Goal: Information Seeking & Learning: Learn about a topic

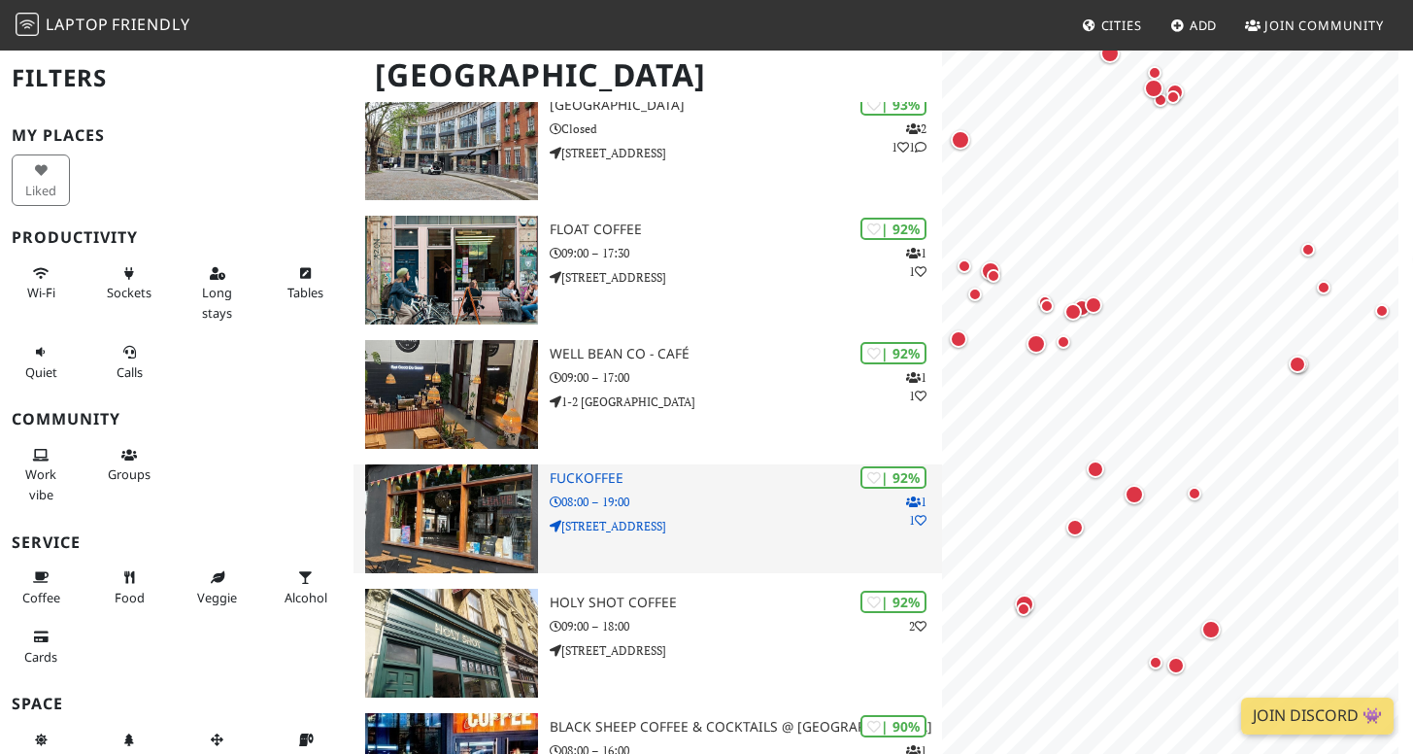
click at [712, 517] on p "429 Bethnal Green Road" at bounding box center [746, 526] width 392 height 18
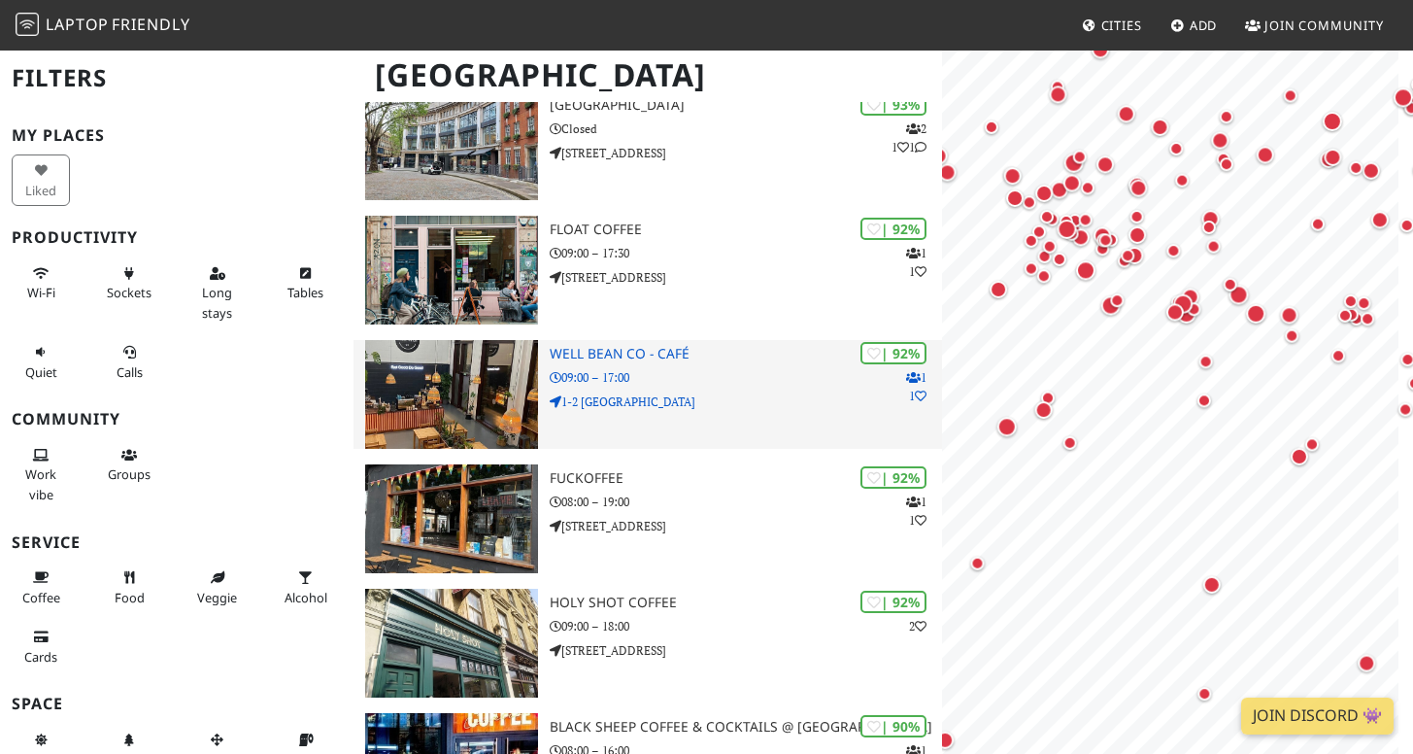
drag, startPoint x: 1225, startPoint y: 475, endPoint x: 895, endPoint y: 423, distance: 333.2
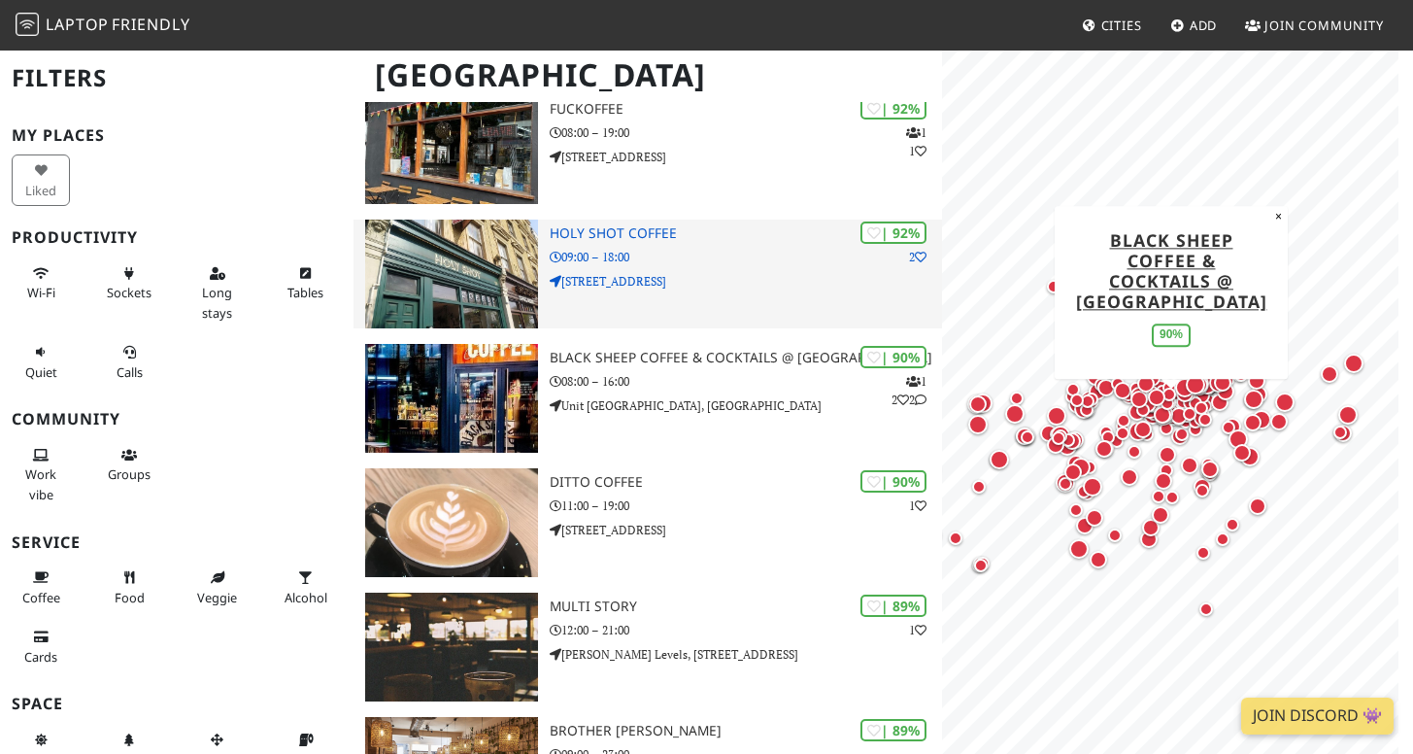
scroll to position [1078, 0]
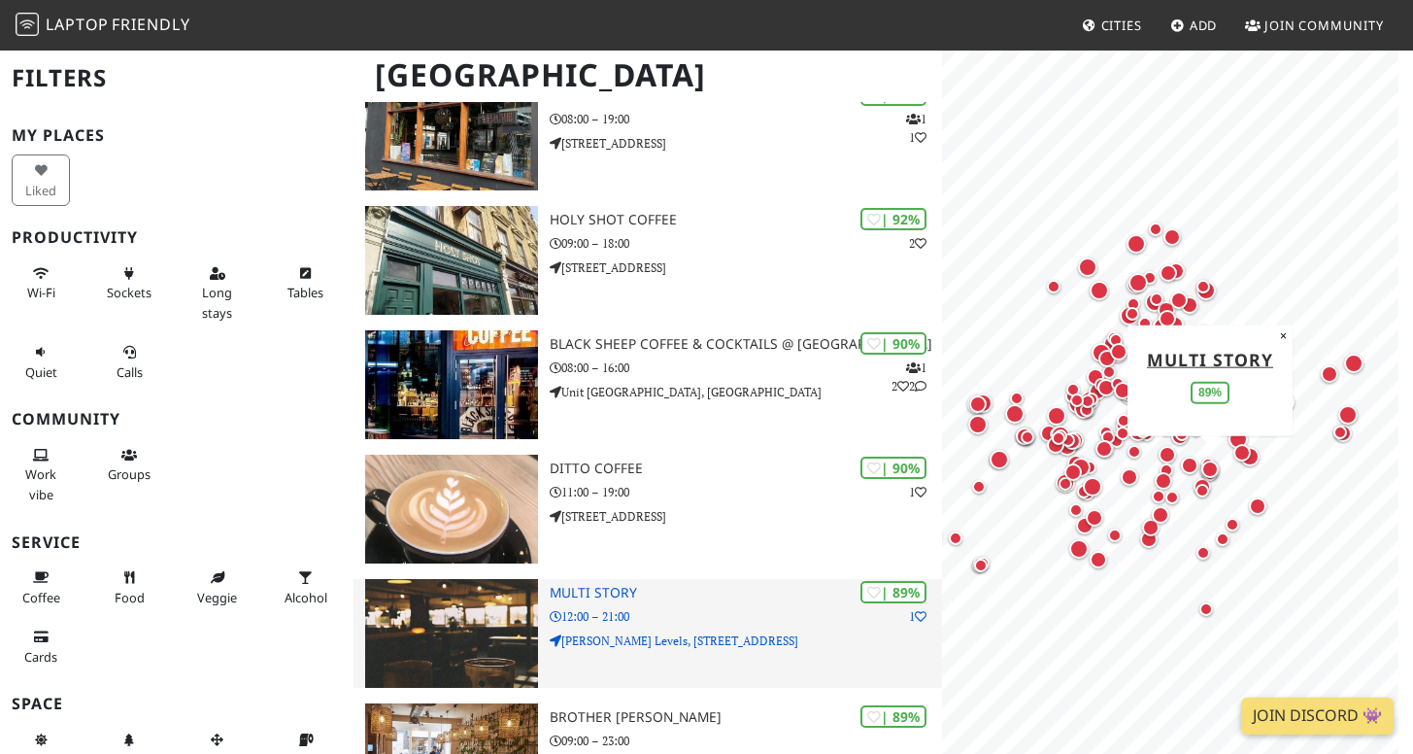
click at [698, 616] on p "12:00 – 21:00" at bounding box center [746, 616] width 392 height 18
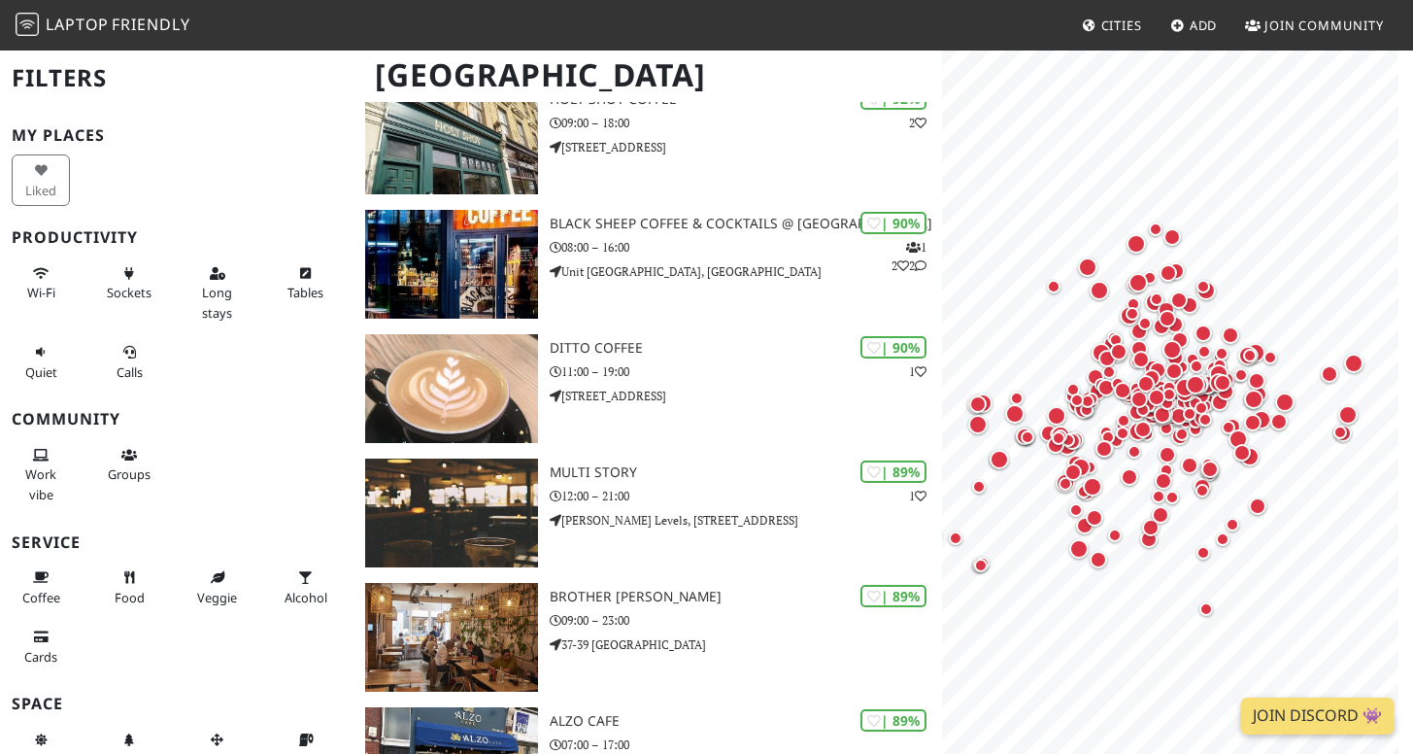
scroll to position [84, 0]
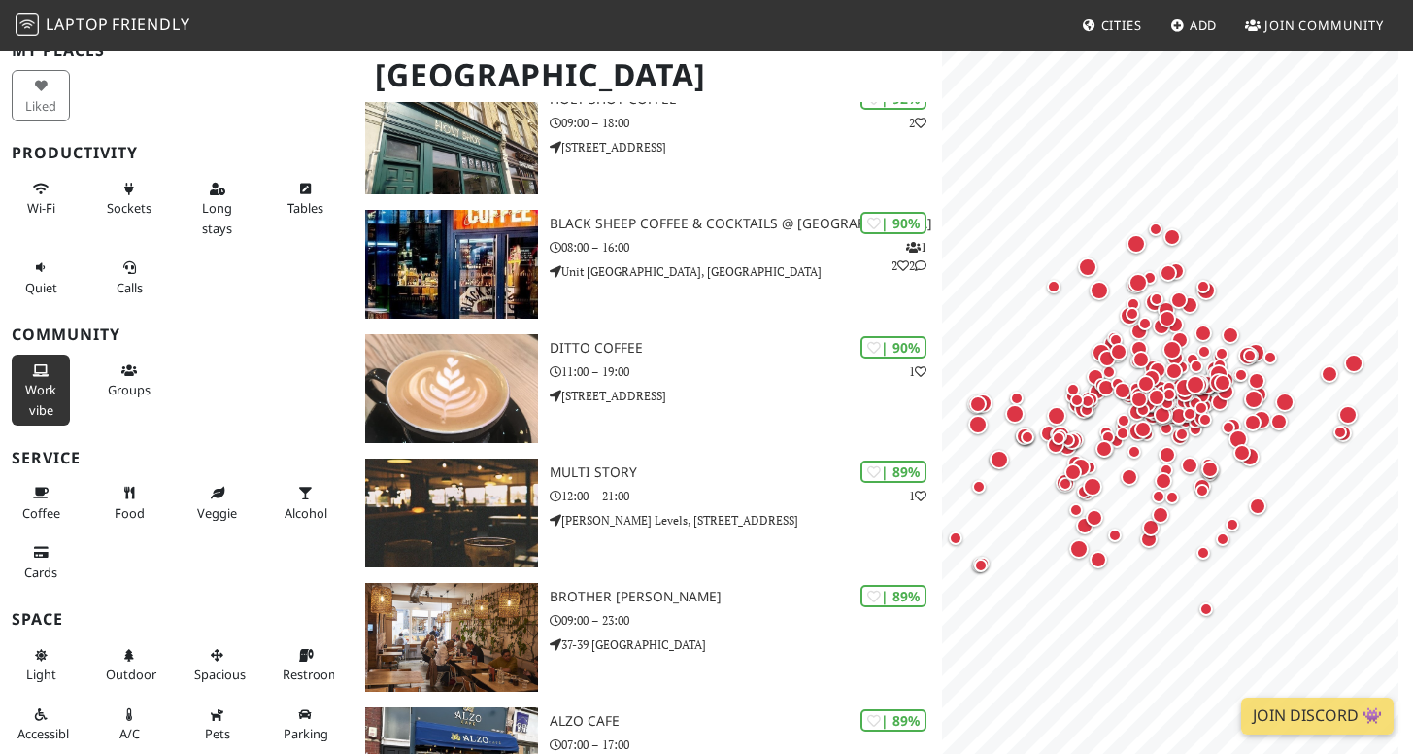
click at [41, 383] on span "Work vibe" at bounding box center [40, 399] width 31 height 37
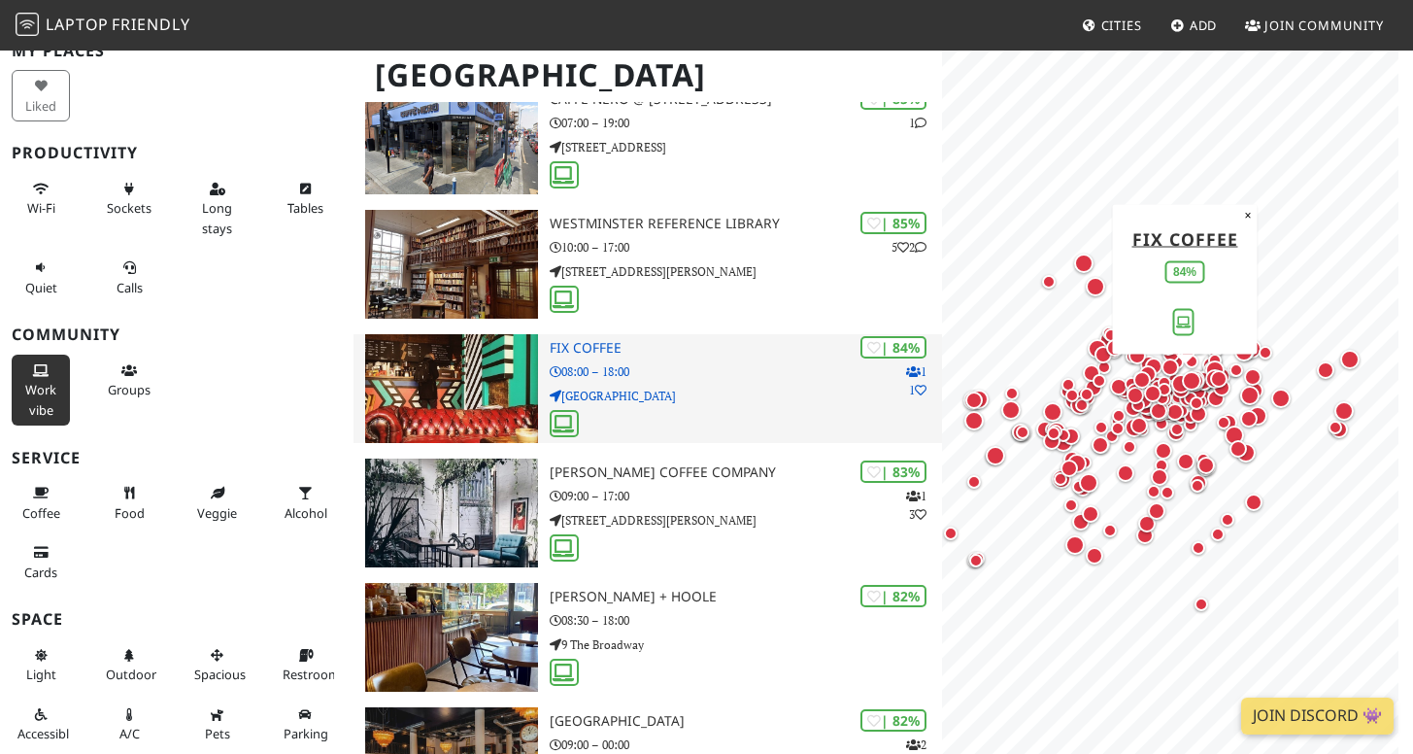
scroll to position [1183, 0]
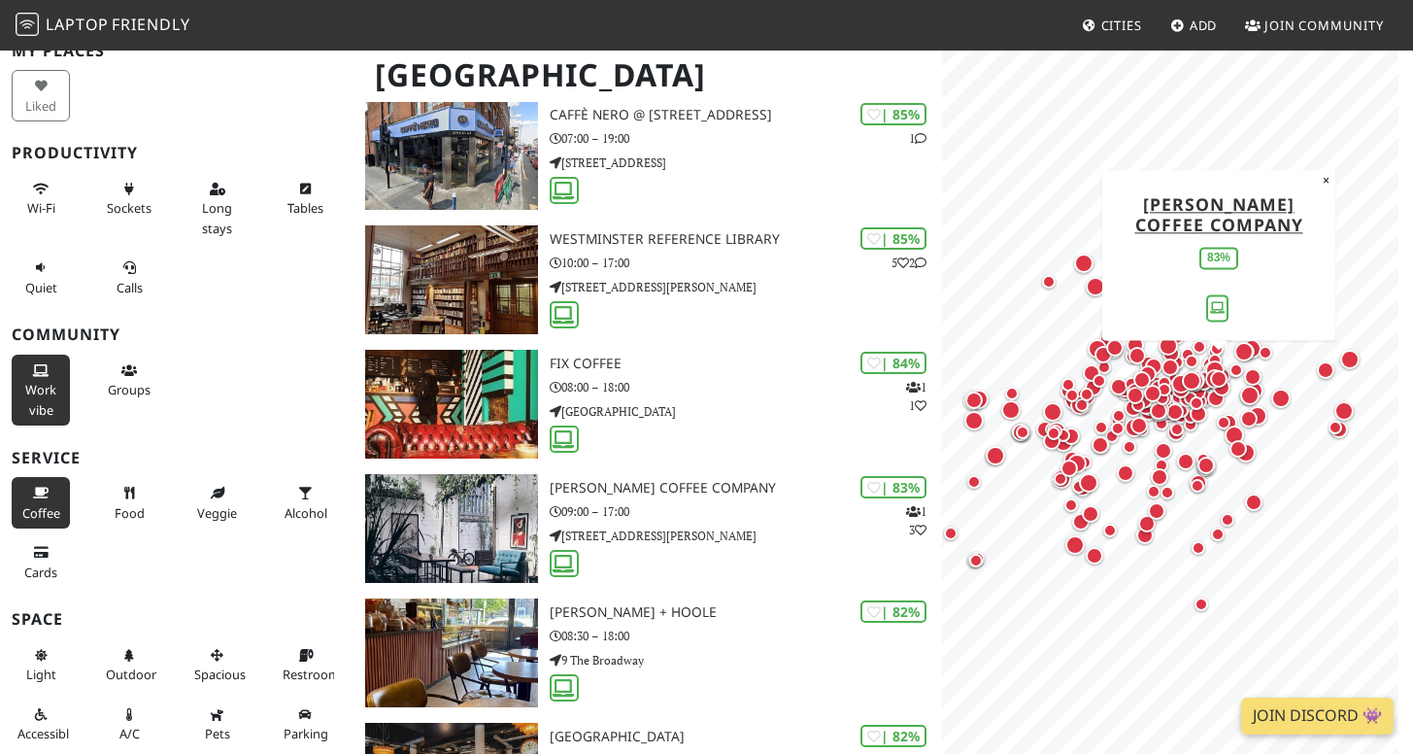
click at [44, 494] on icon at bounding box center [41, 493] width 16 height 13
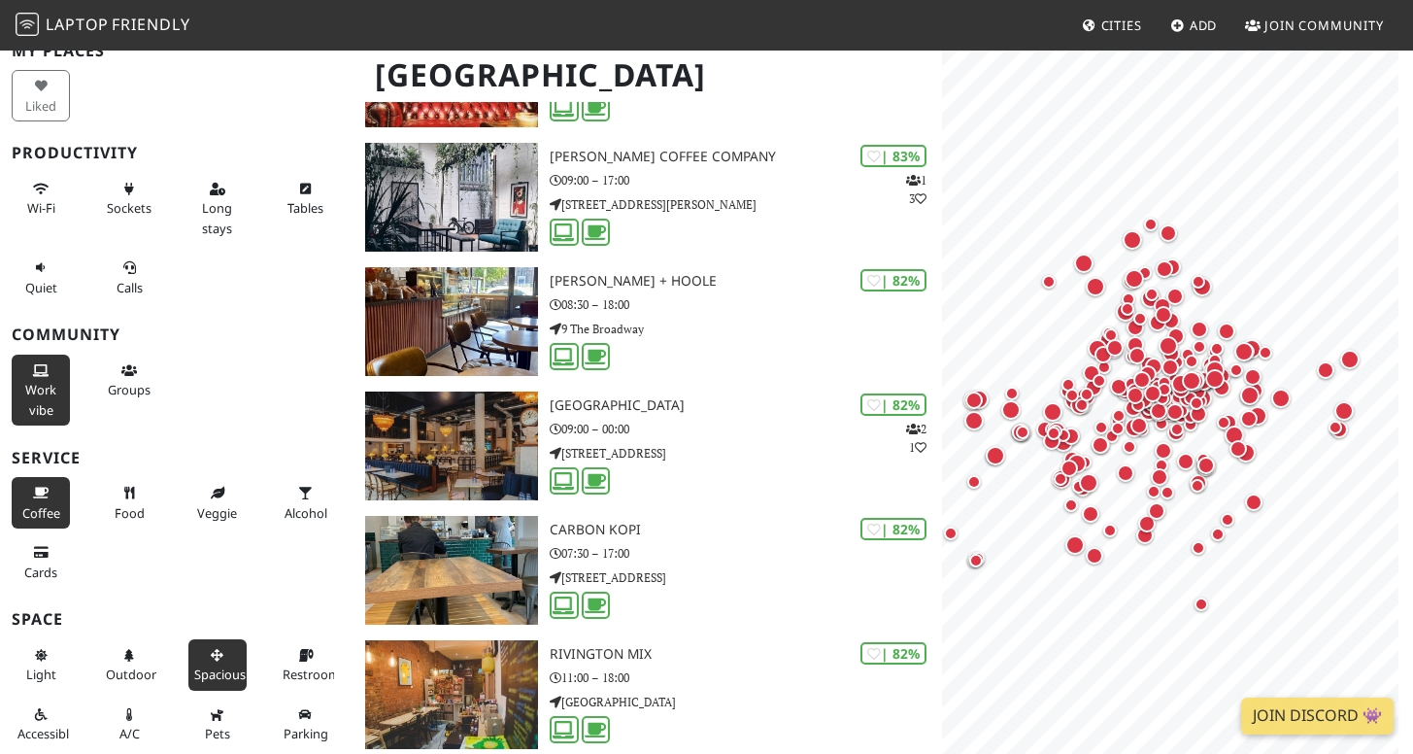
scroll to position [1261, 0]
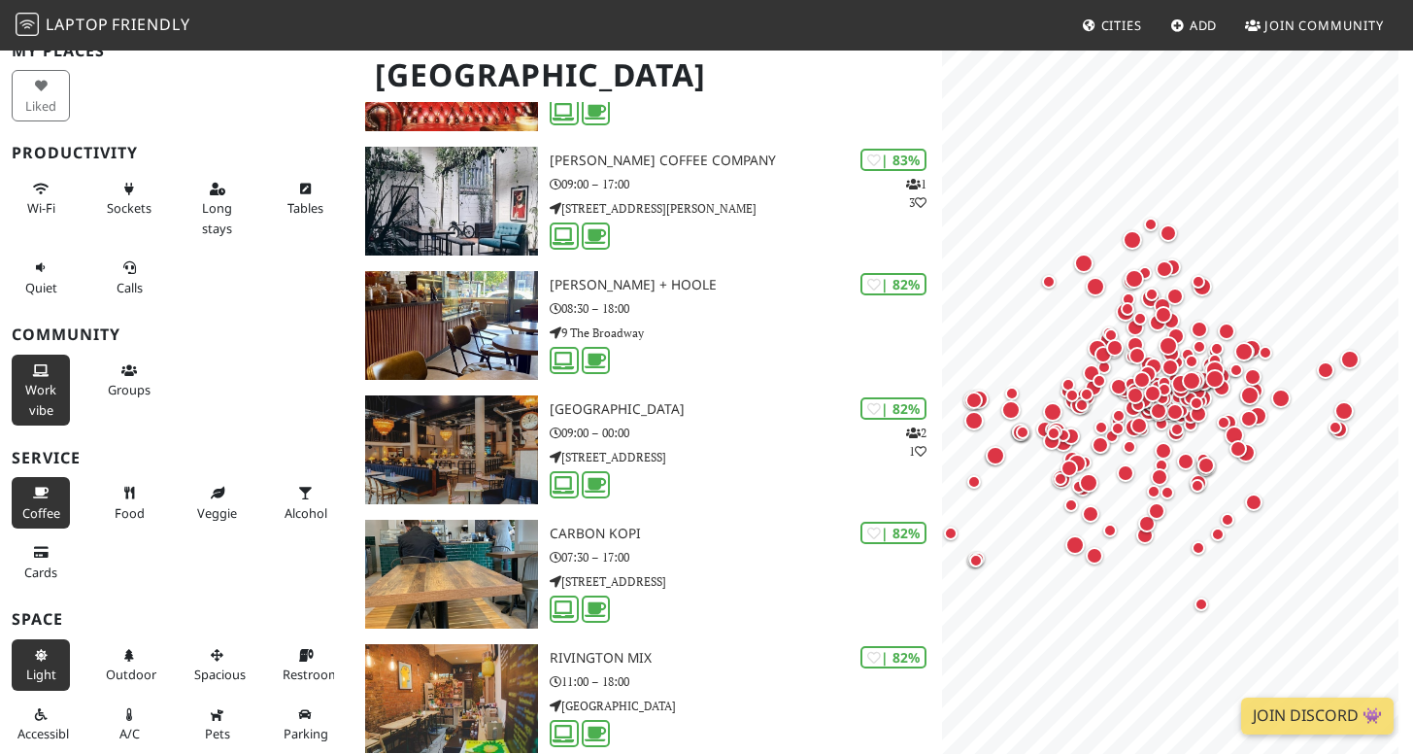
click at [35, 665] on span "Light" at bounding box center [41, 673] width 30 height 17
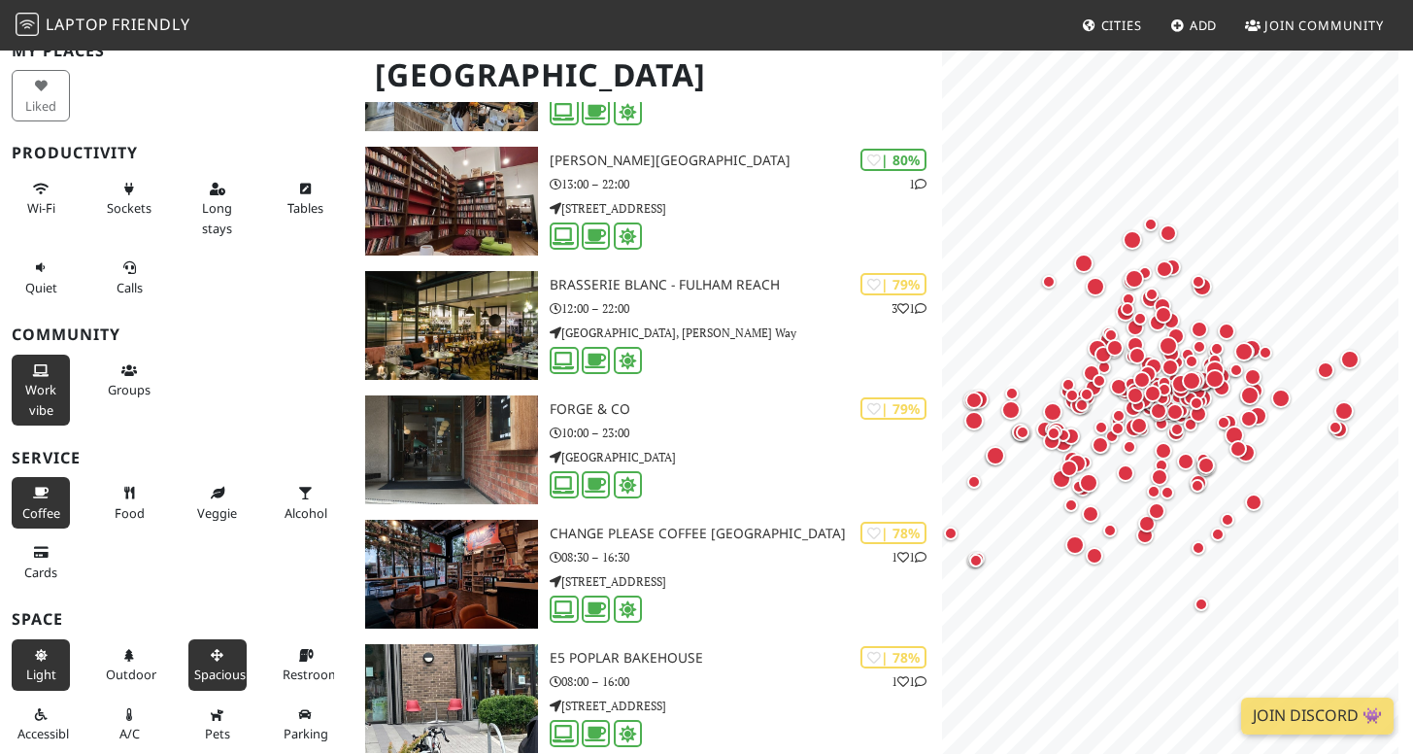
click at [218, 666] on span "Spacious" at bounding box center [219, 673] width 51 height 17
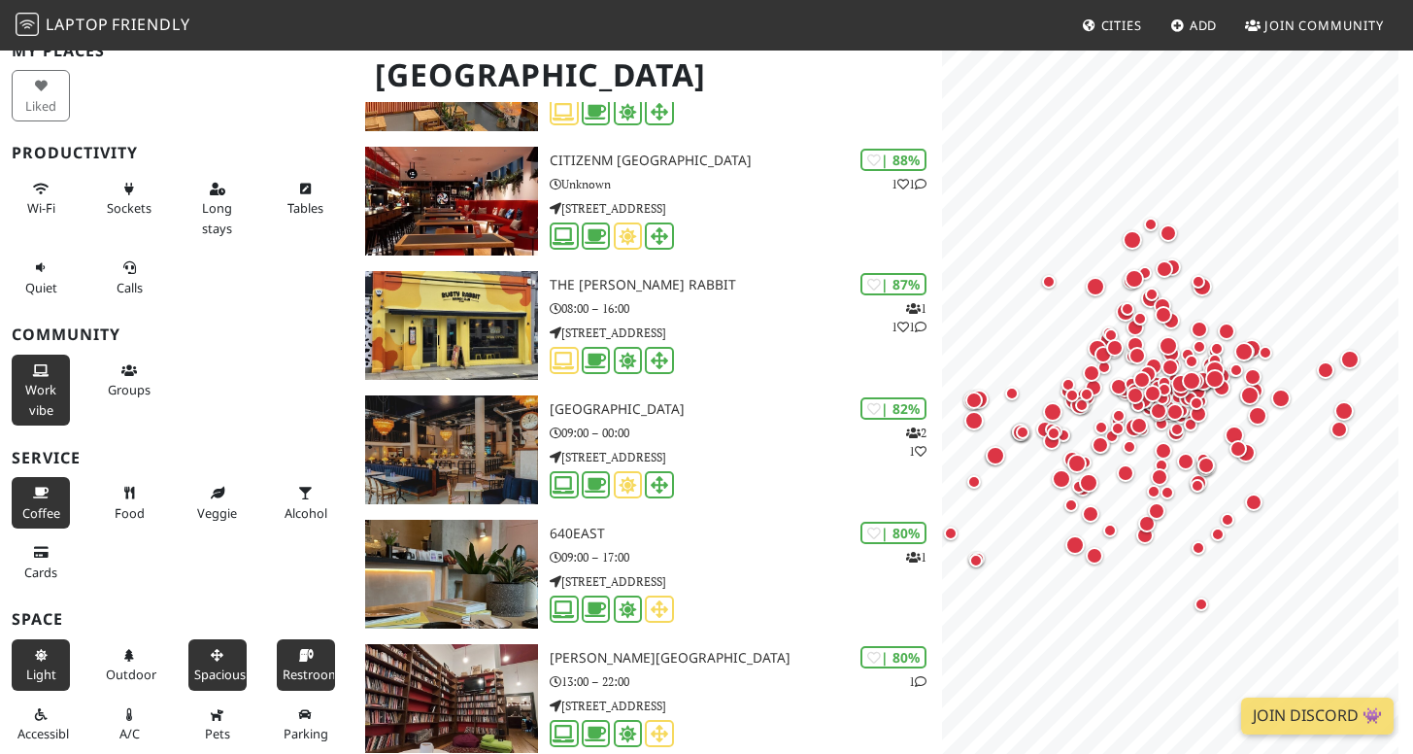
click at [307, 655] on button "Restroom" at bounding box center [306, 664] width 58 height 51
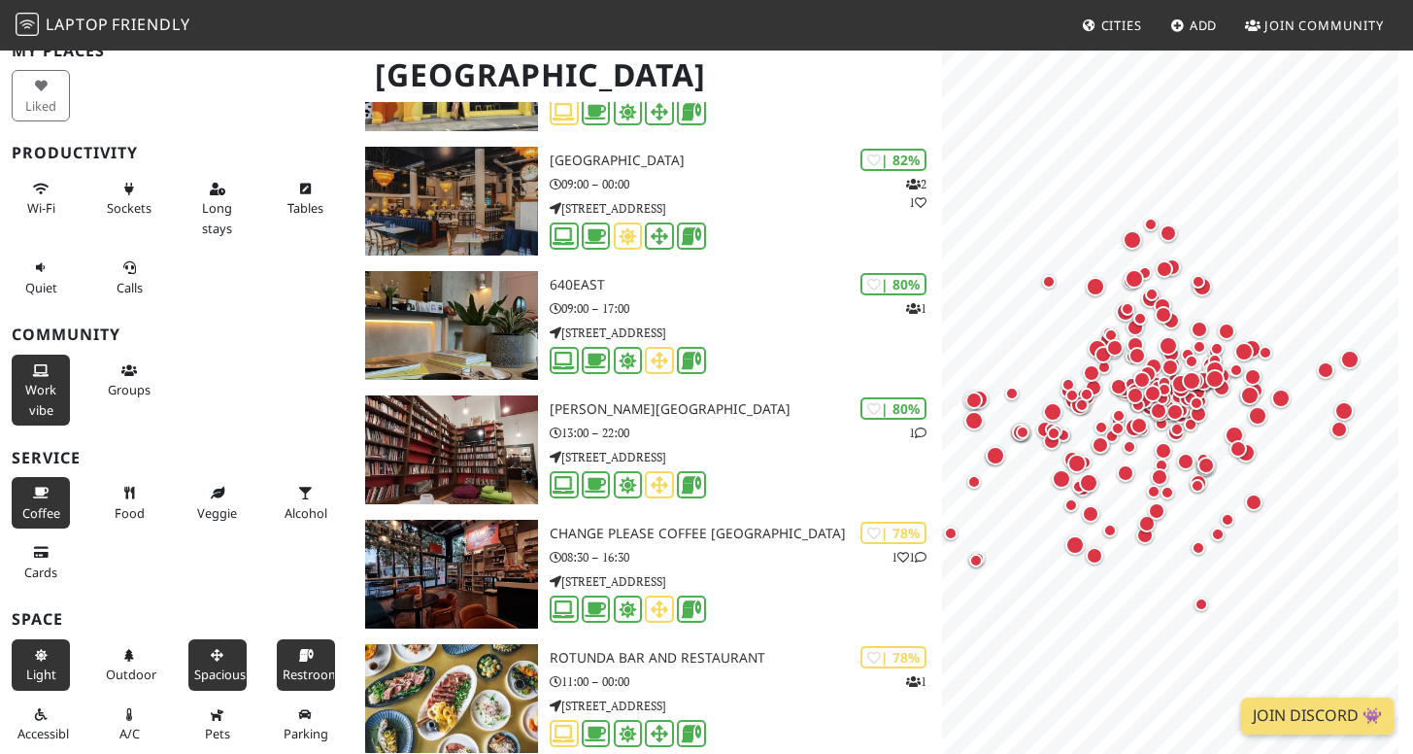
click at [307, 655] on button "Restroom" at bounding box center [306, 664] width 58 height 51
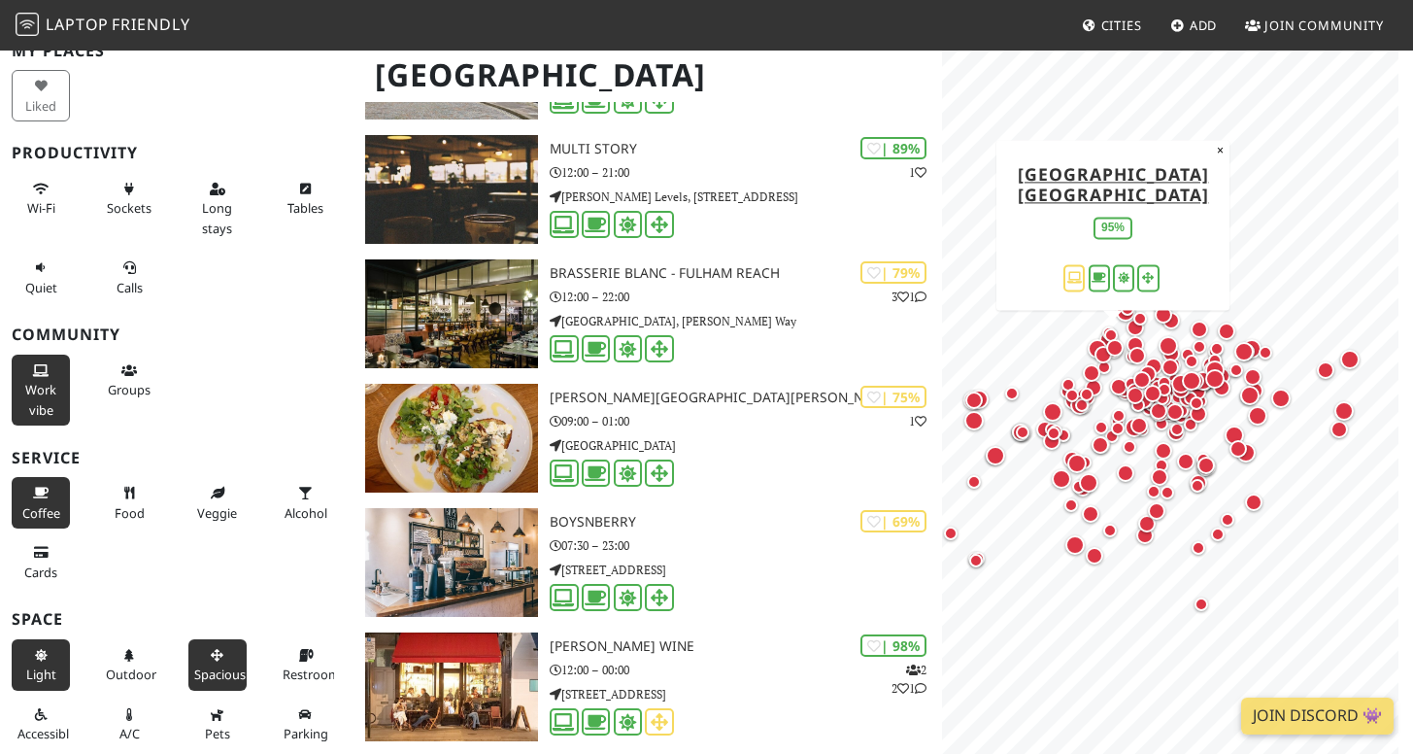
scroll to position [0, 0]
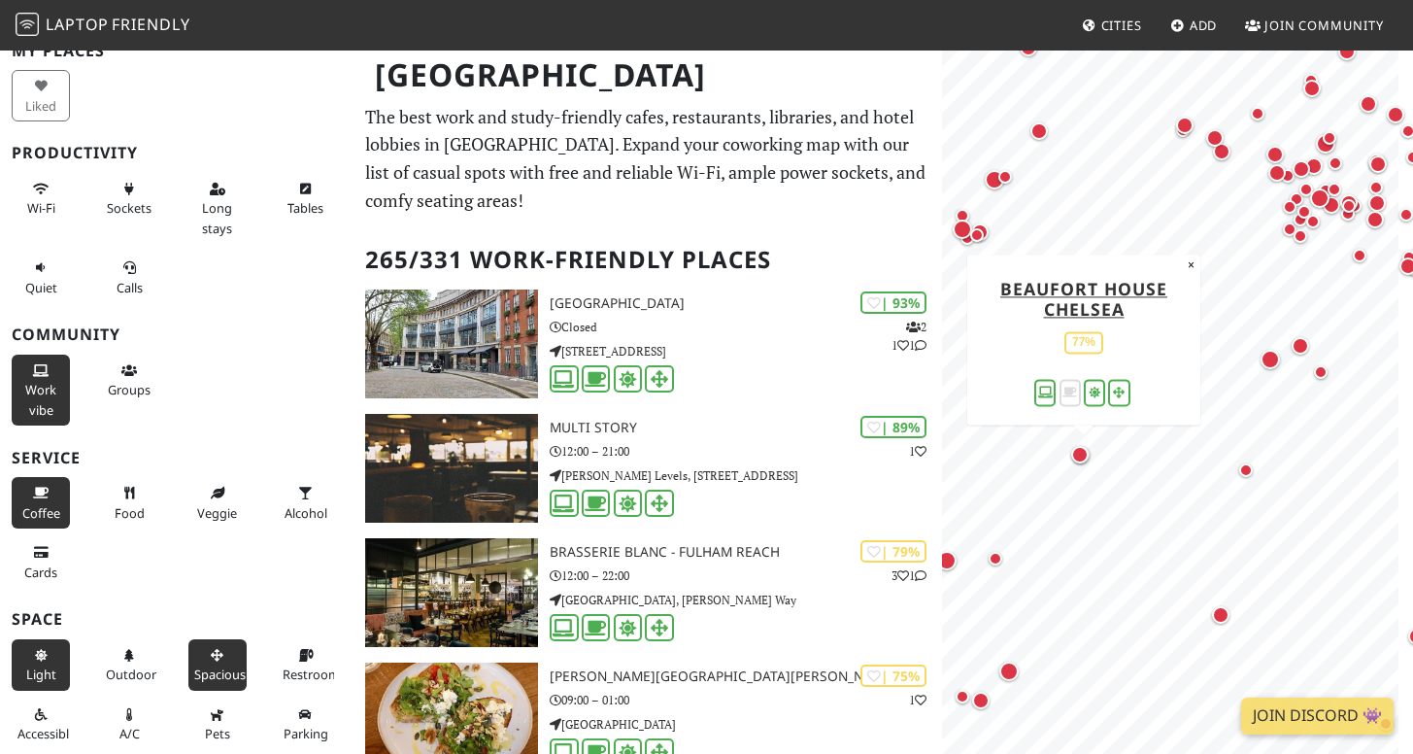
click at [1080, 451] on div "Map marker" at bounding box center [1079, 454] width 17 height 17
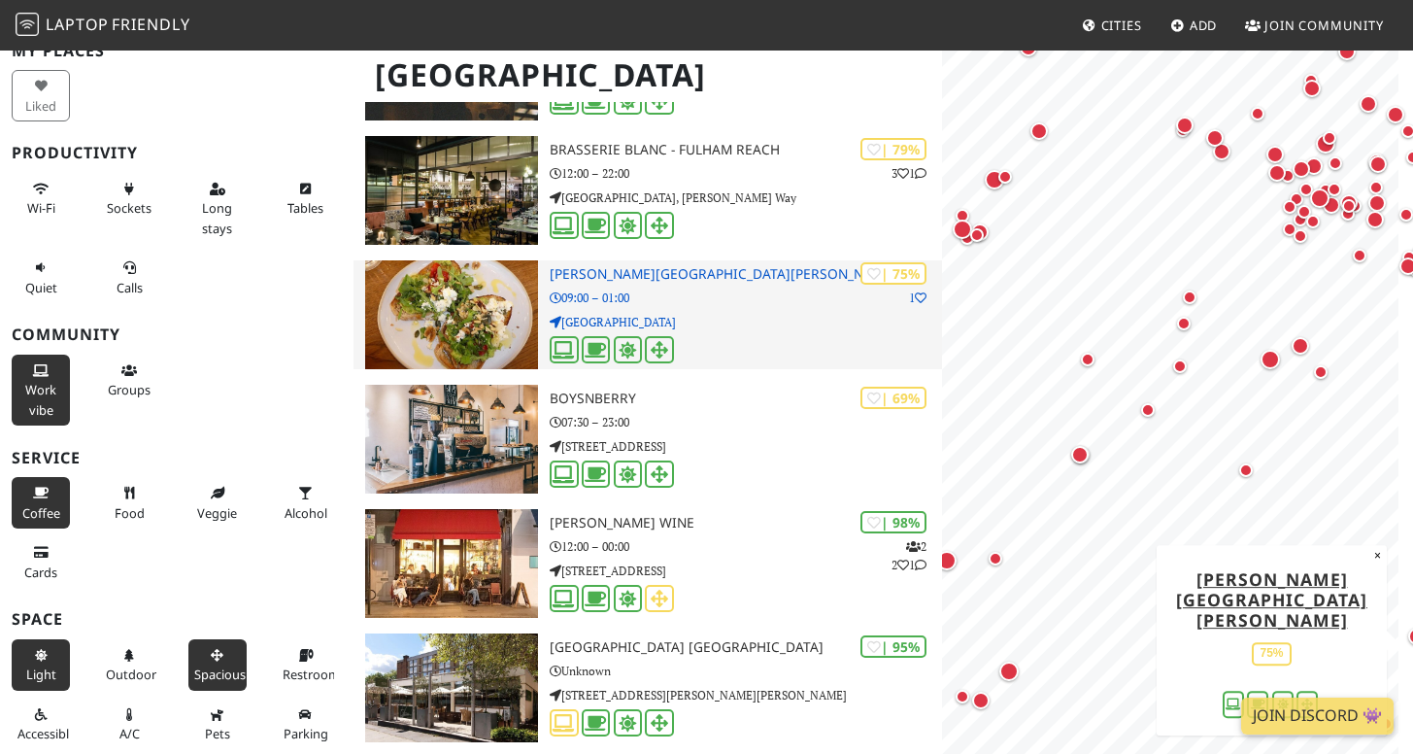
scroll to position [418, 0]
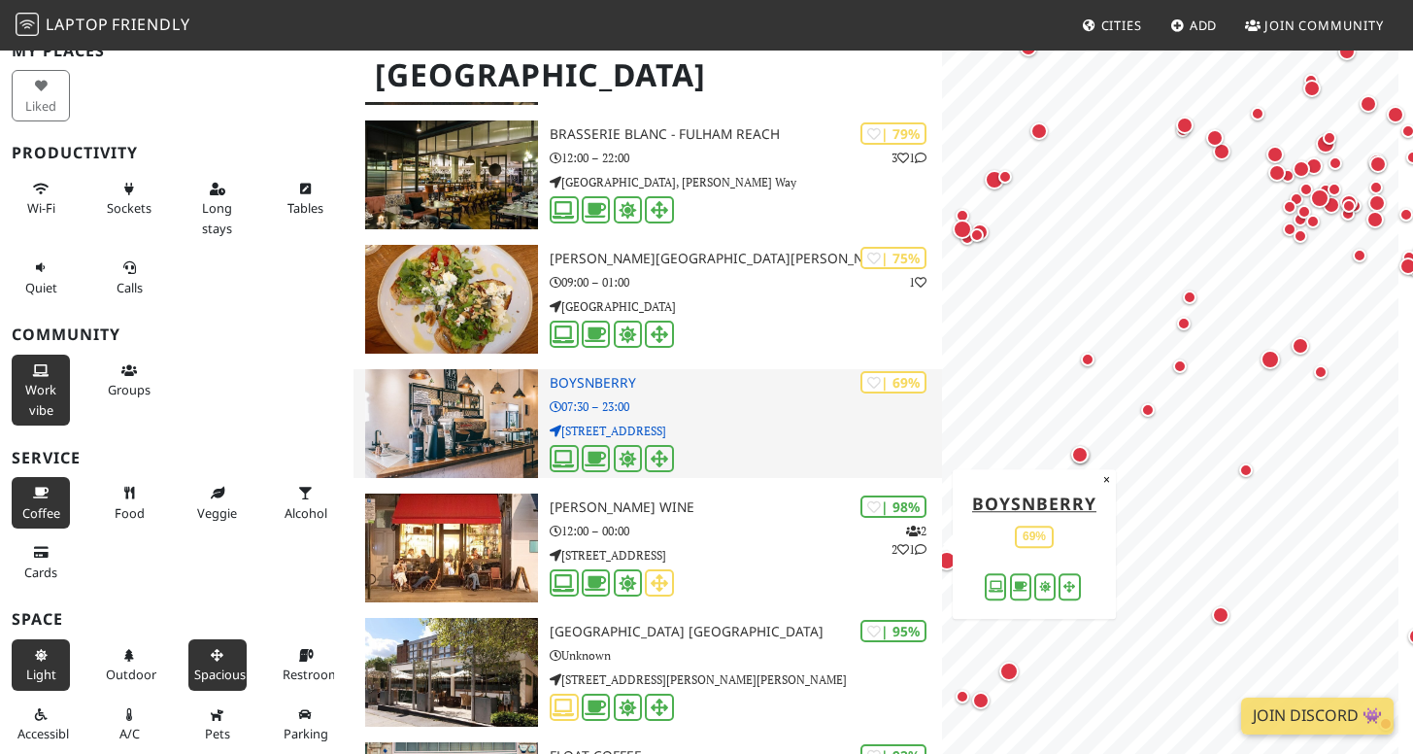
click at [666, 421] on p "839 Fulham Road" at bounding box center [746, 430] width 392 height 18
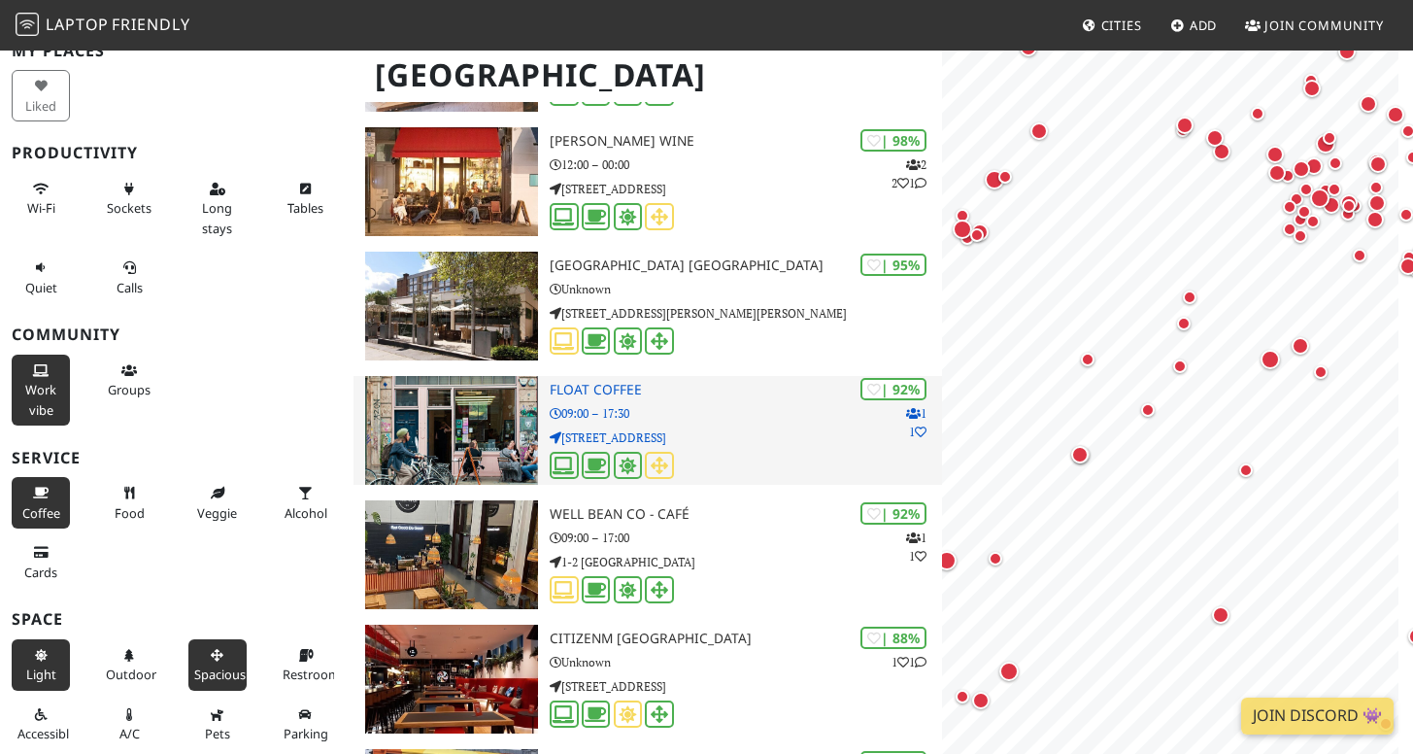
scroll to position [0, 0]
click at [457, 420] on img at bounding box center [451, 430] width 173 height 109
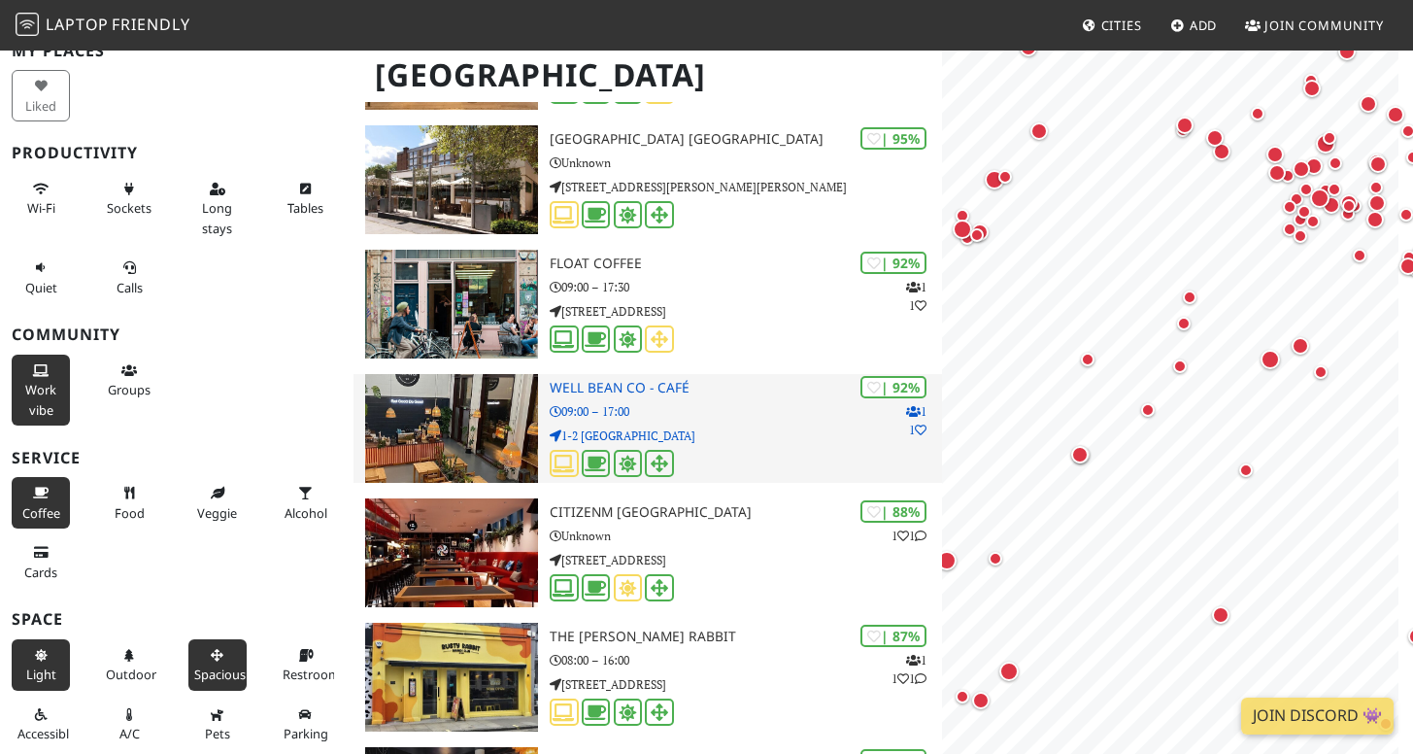
scroll to position [919, 0]
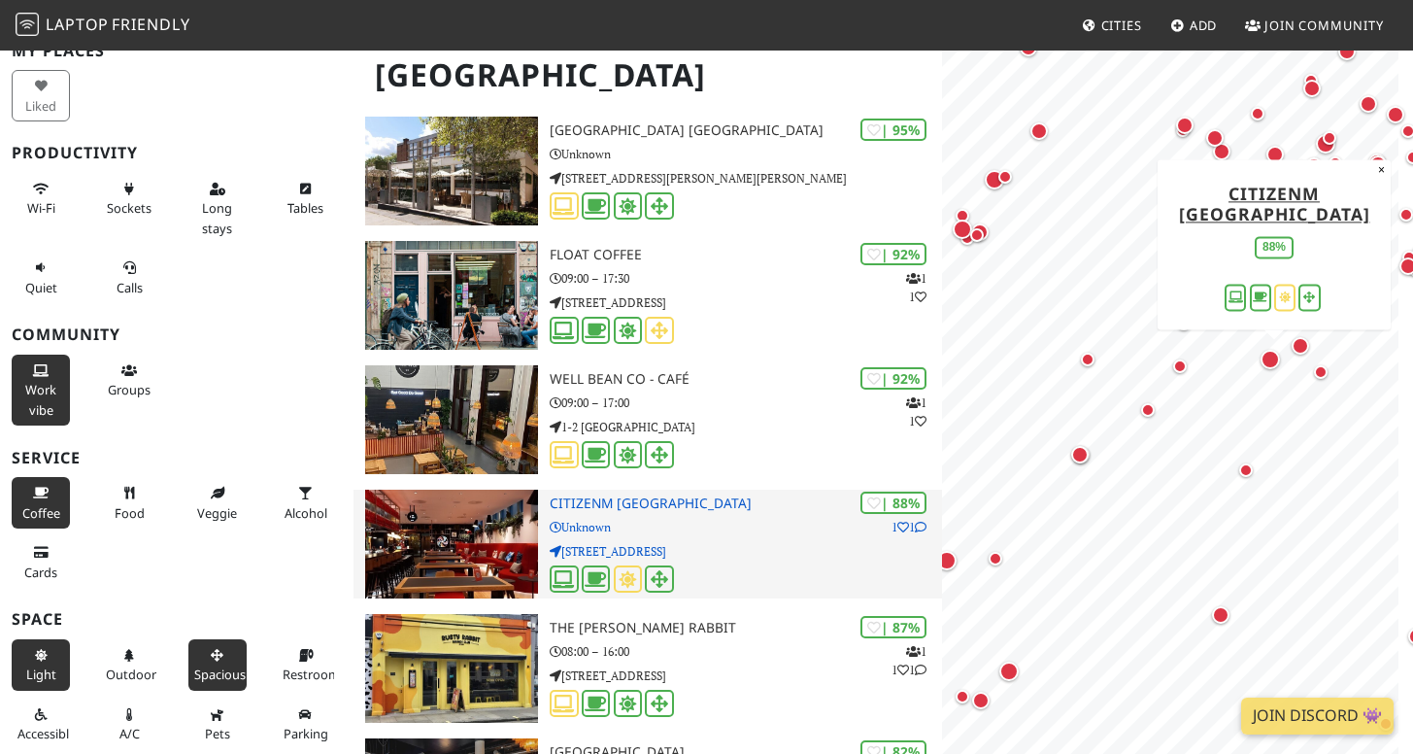
click at [496, 556] on img at bounding box center [451, 543] width 173 height 109
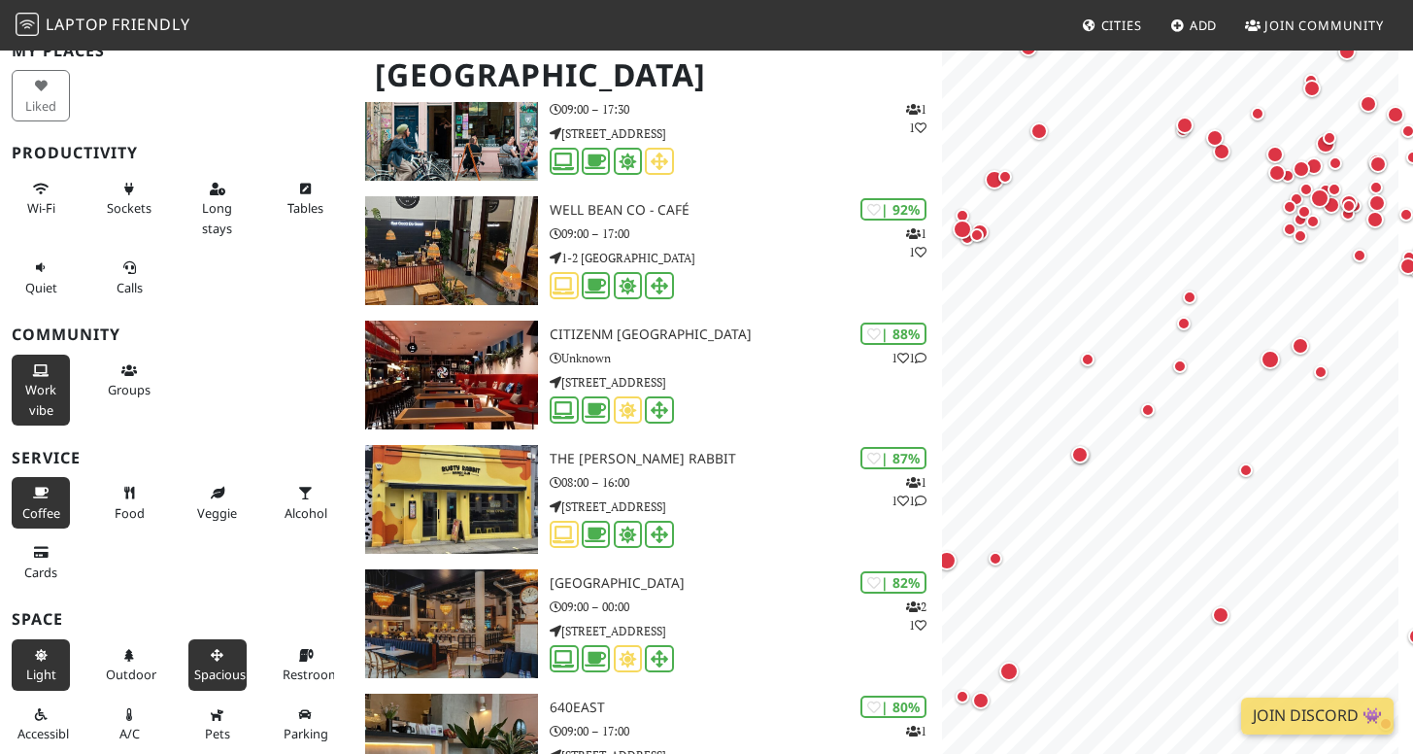
scroll to position [1092, 0]
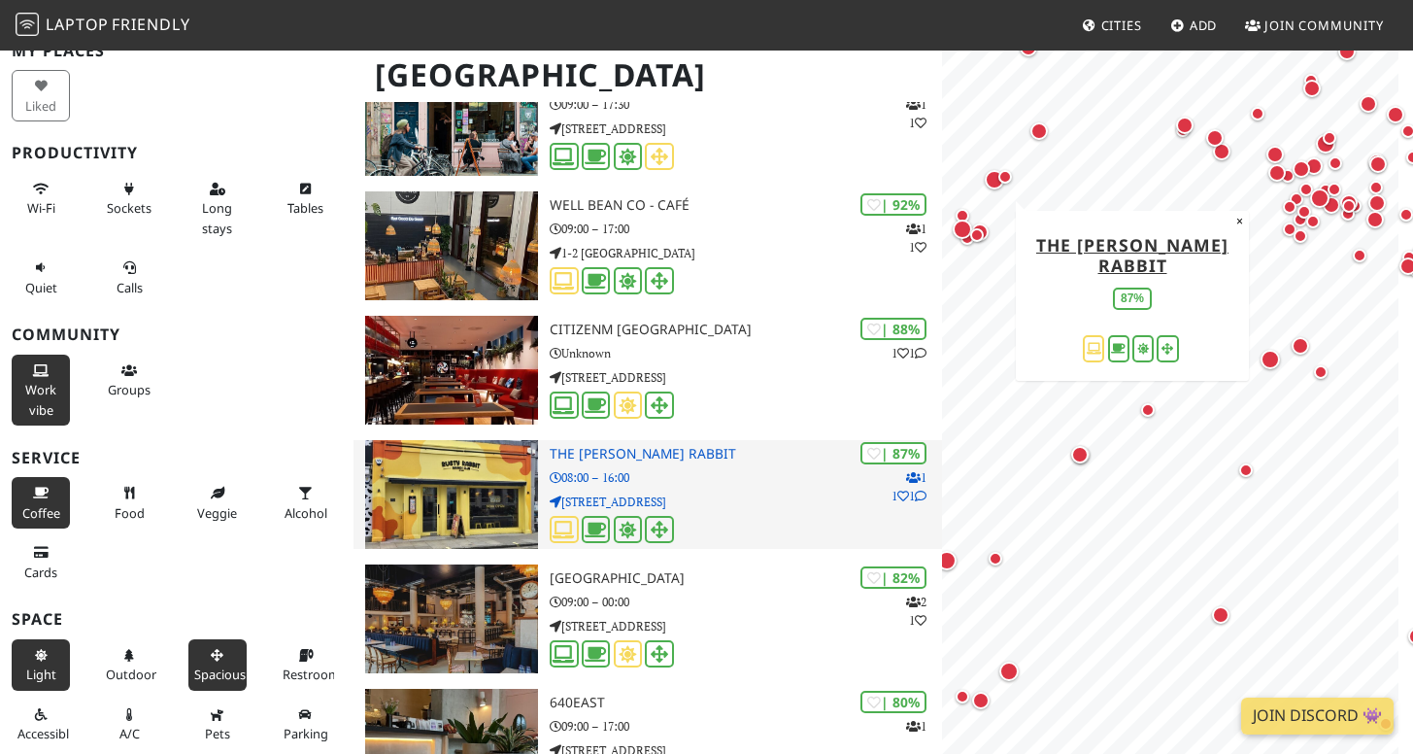
click at [490, 455] on img at bounding box center [451, 494] width 173 height 109
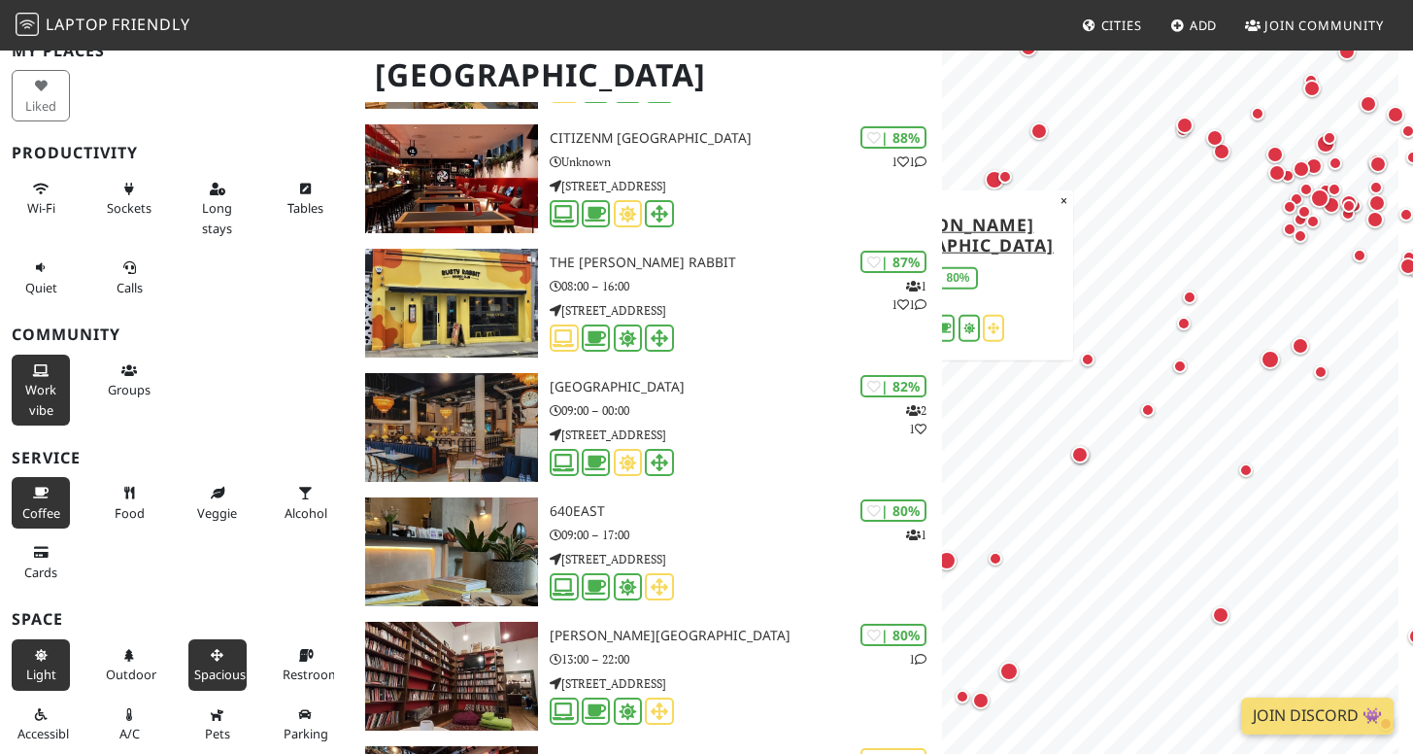
scroll to position [0, 0]
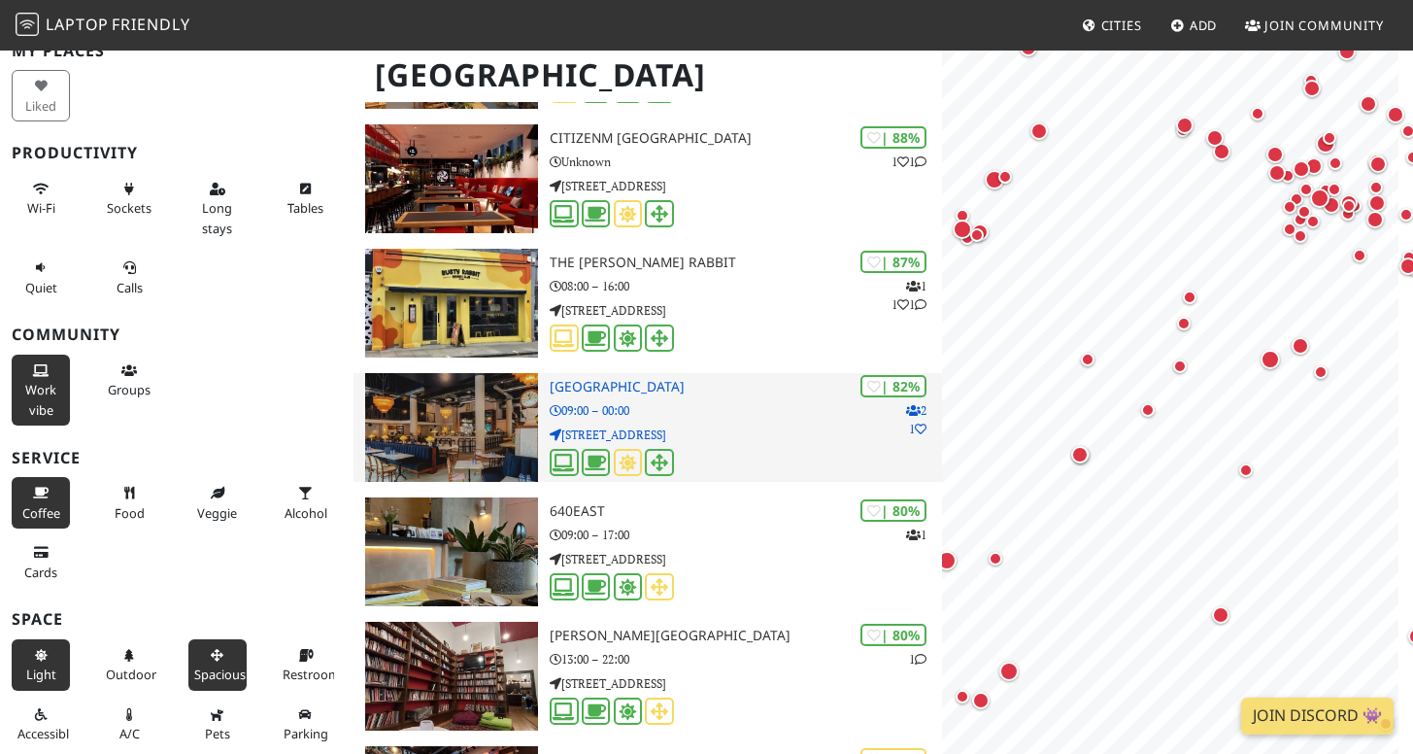
click at [476, 389] on img at bounding box center [451, 427] width 173 height 109
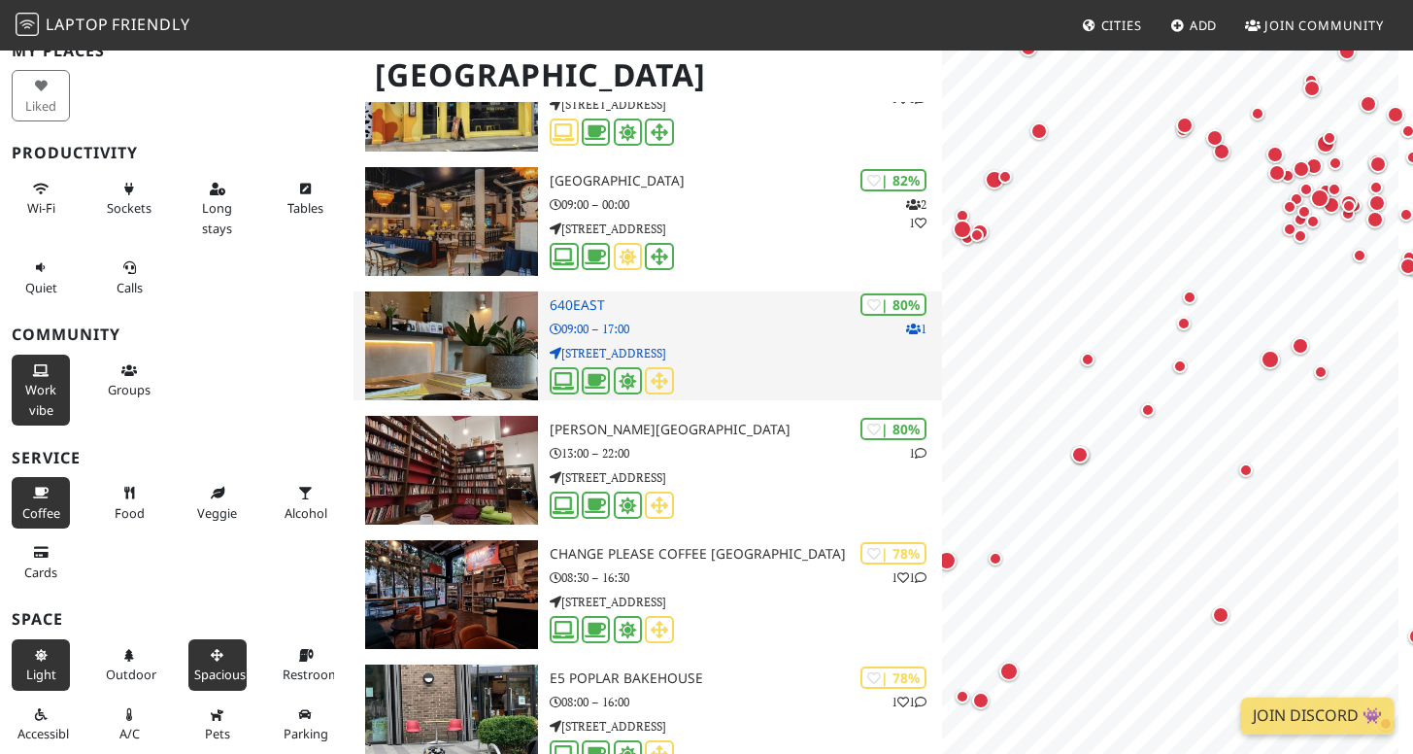
scroll to position [1492, 0]
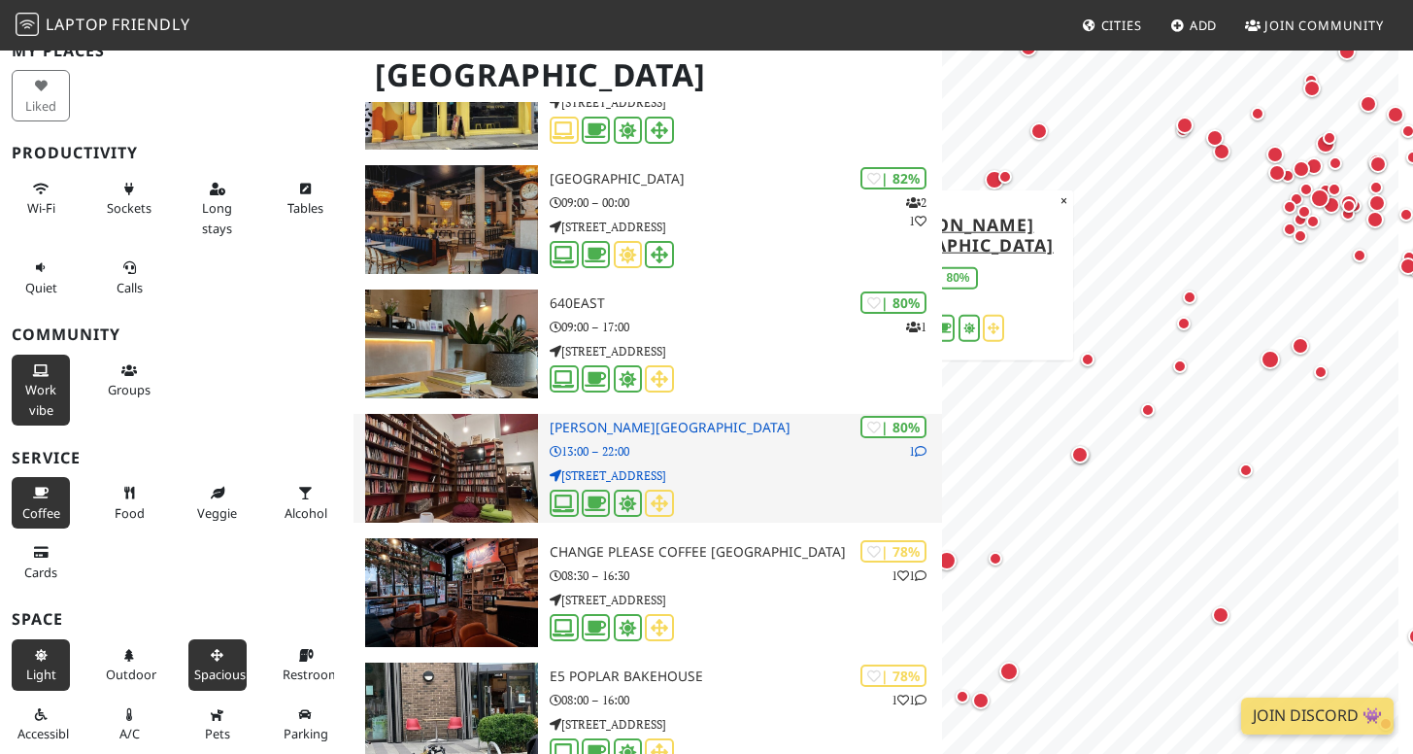
click at [485, 475] on img at bounding box center [451, 468] width 173 height 109
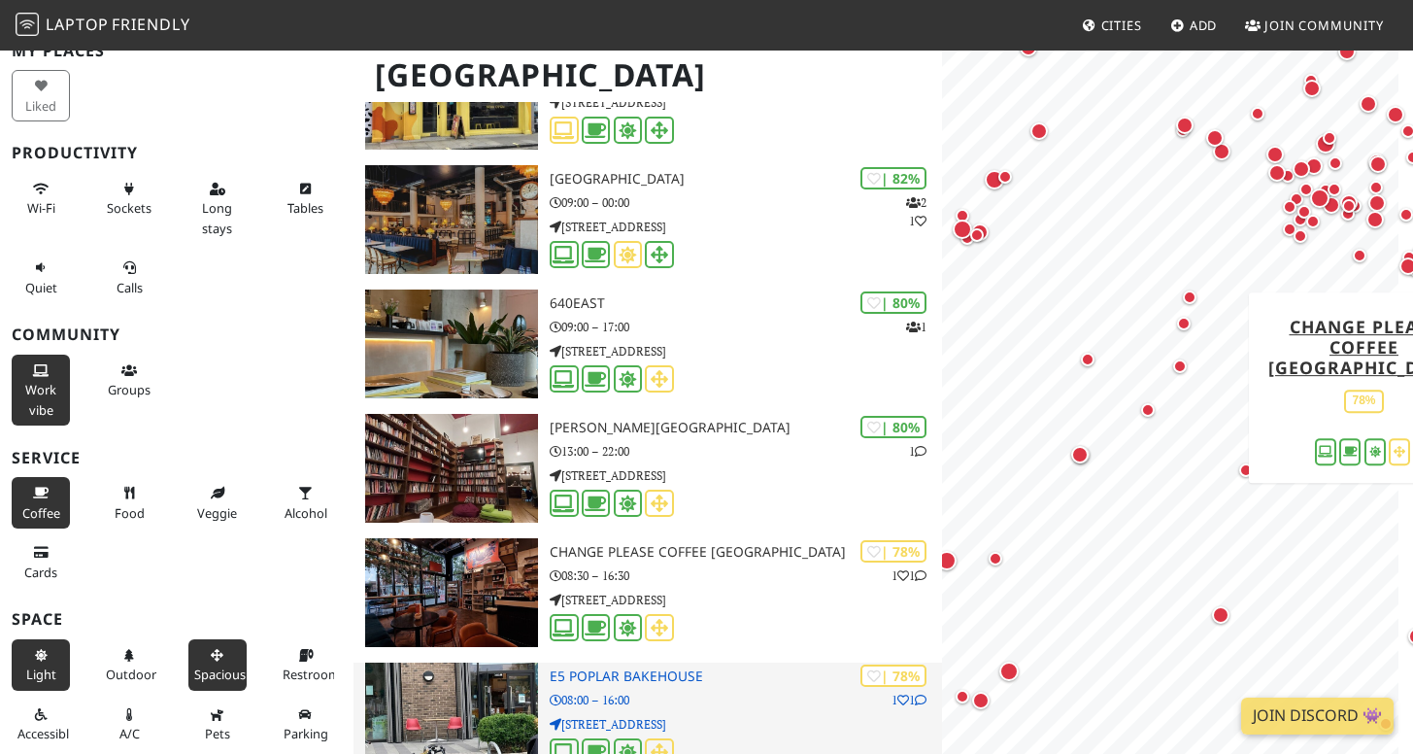
scroll to position [0, 0]
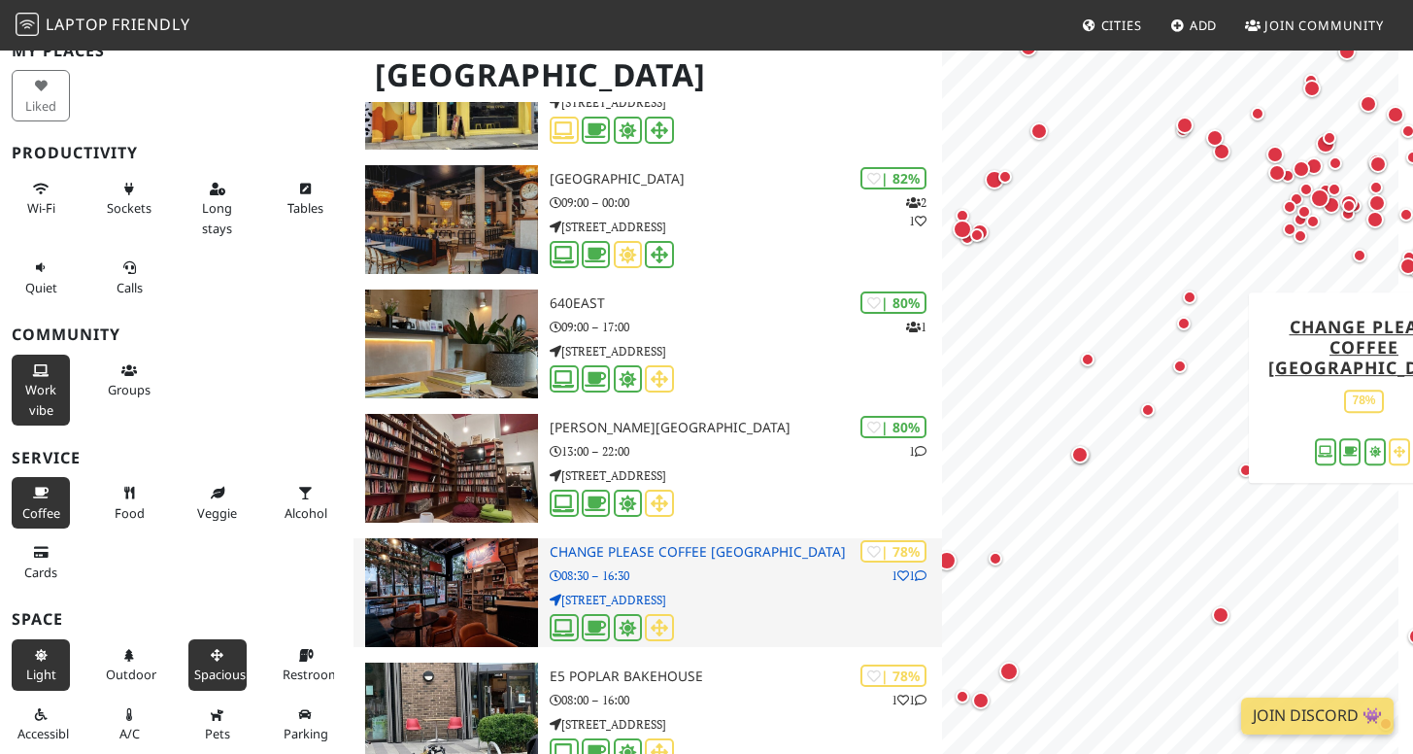
click at [479, 565] on img at bounding box center [451, 592] width 173 height 109
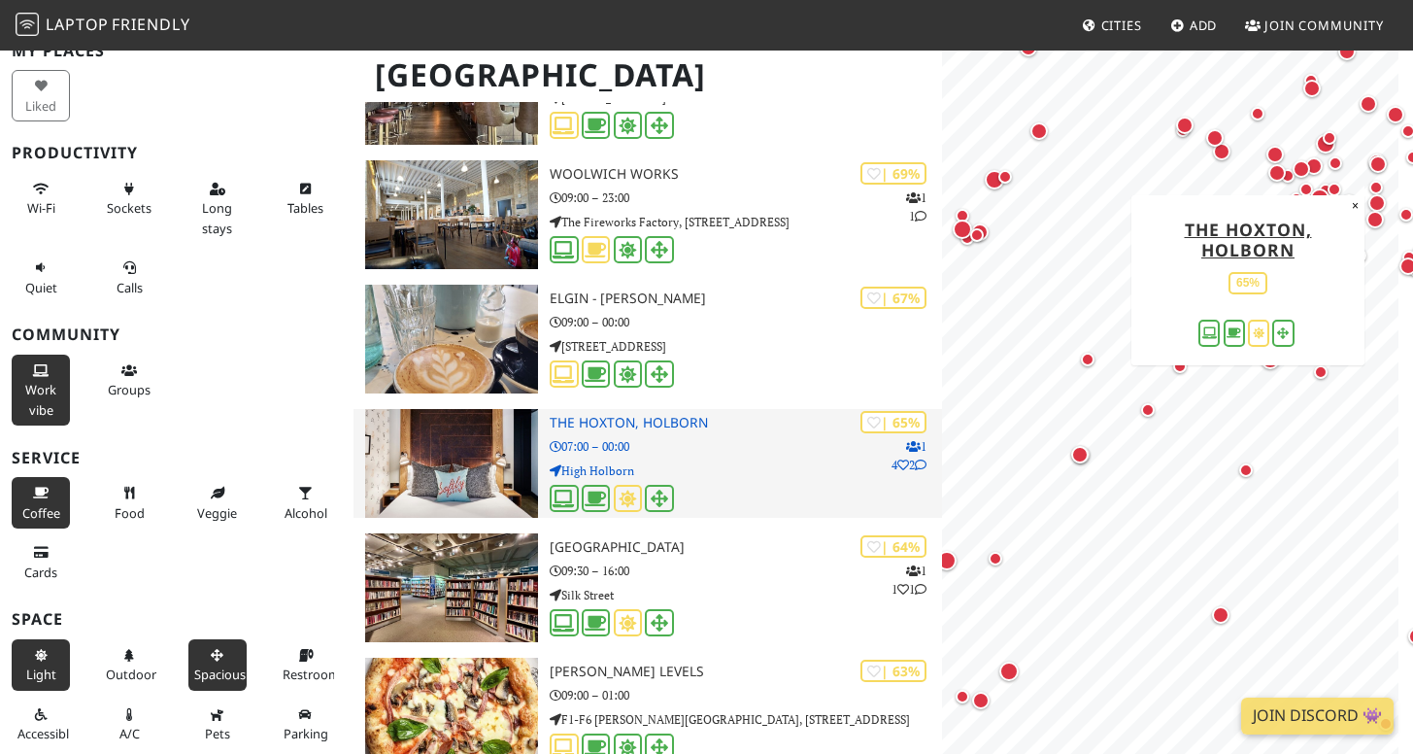
scroll to position [2626, 0]
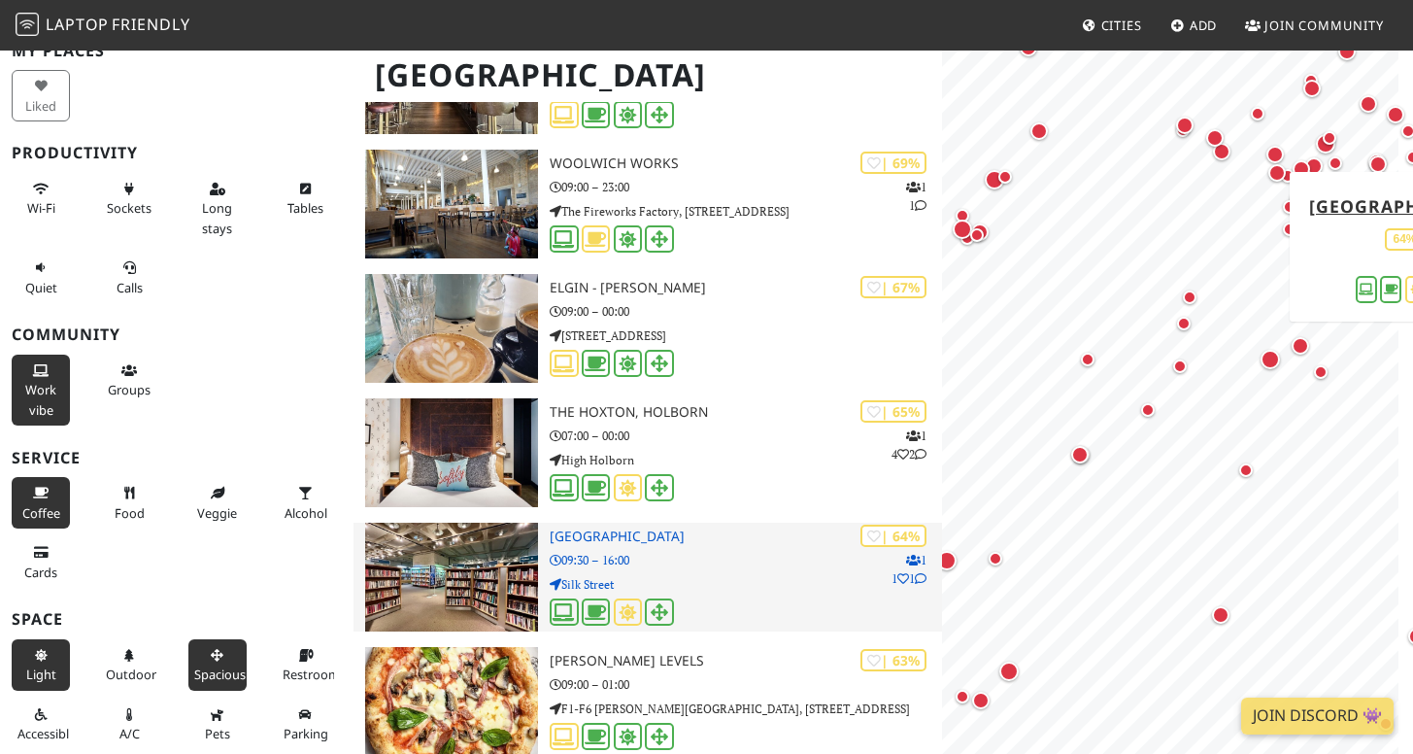
click at [699, 561] on p "09:30 – 16:00" at bounding box center [746, 560] width 392 height 18
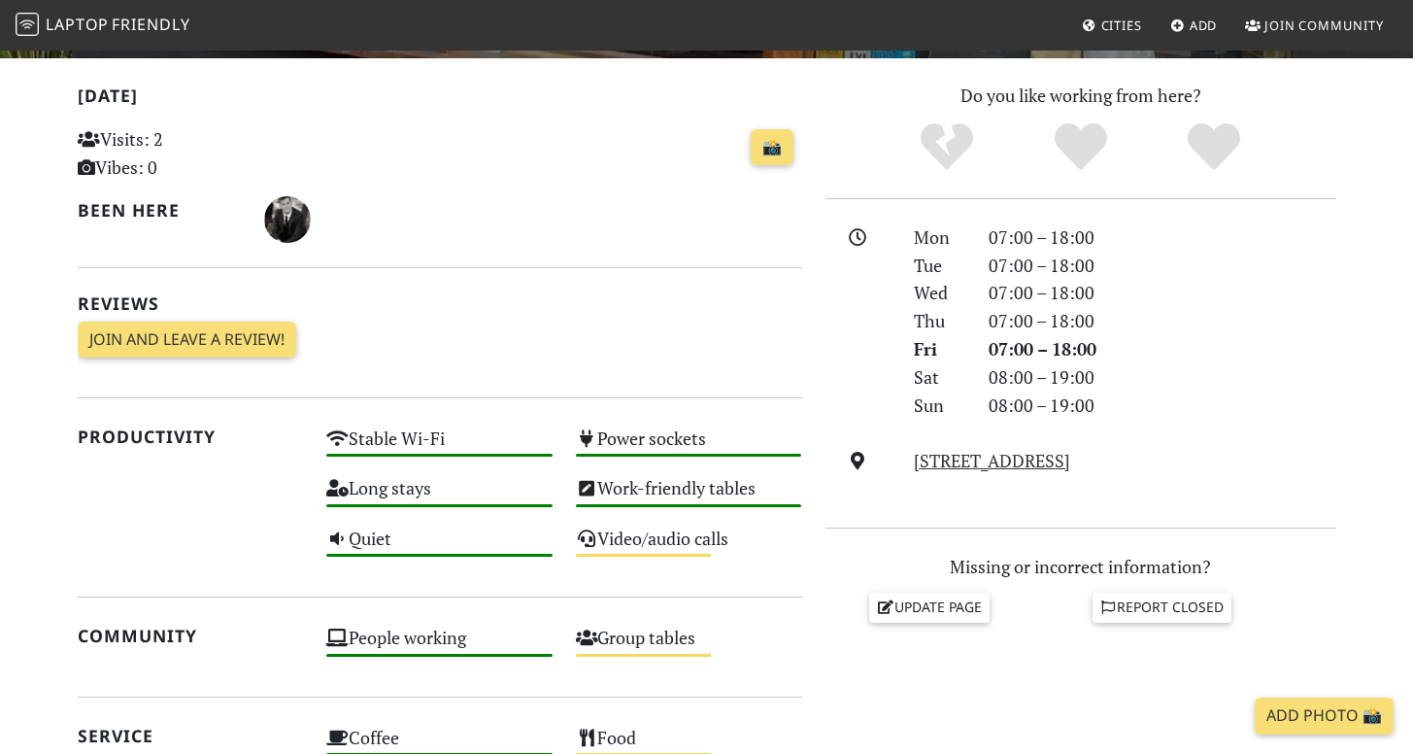
scroll to position [674, 0]
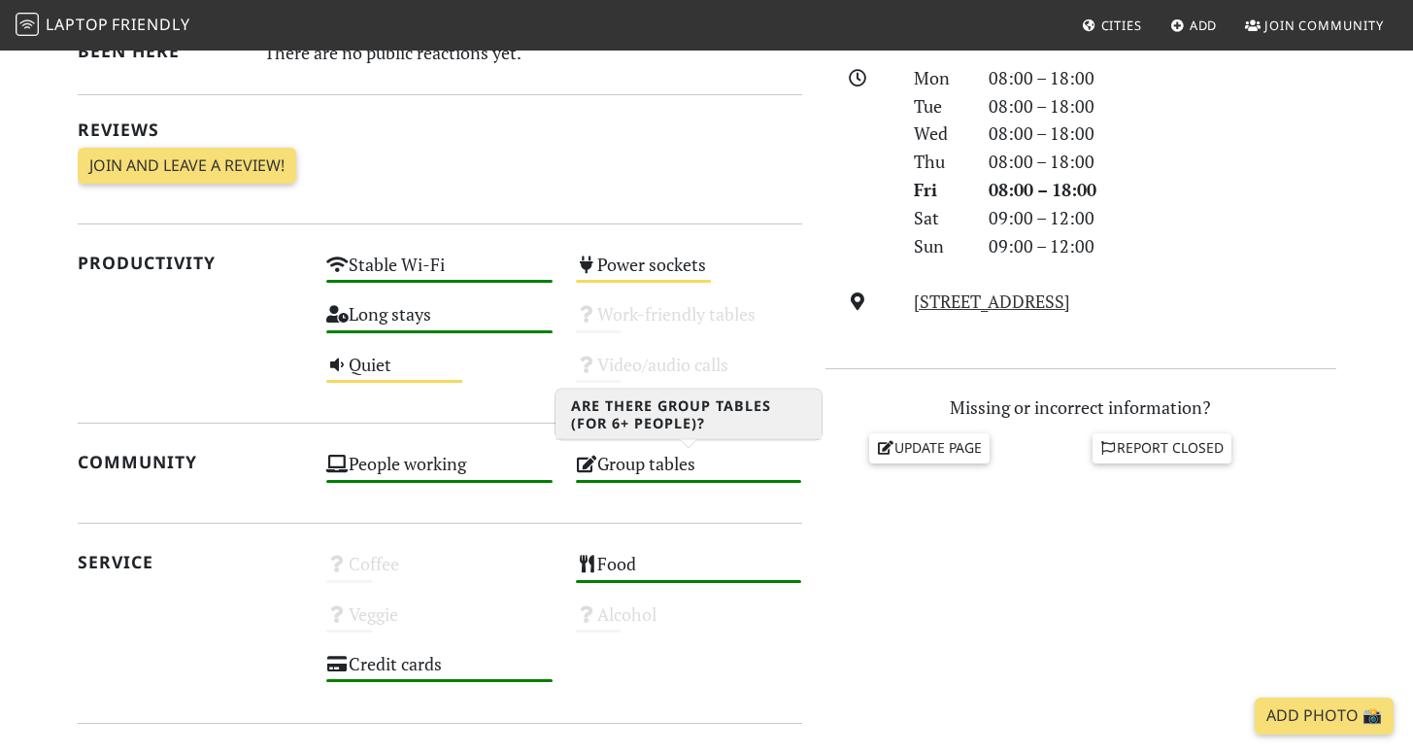
scroll to position [595, 0]
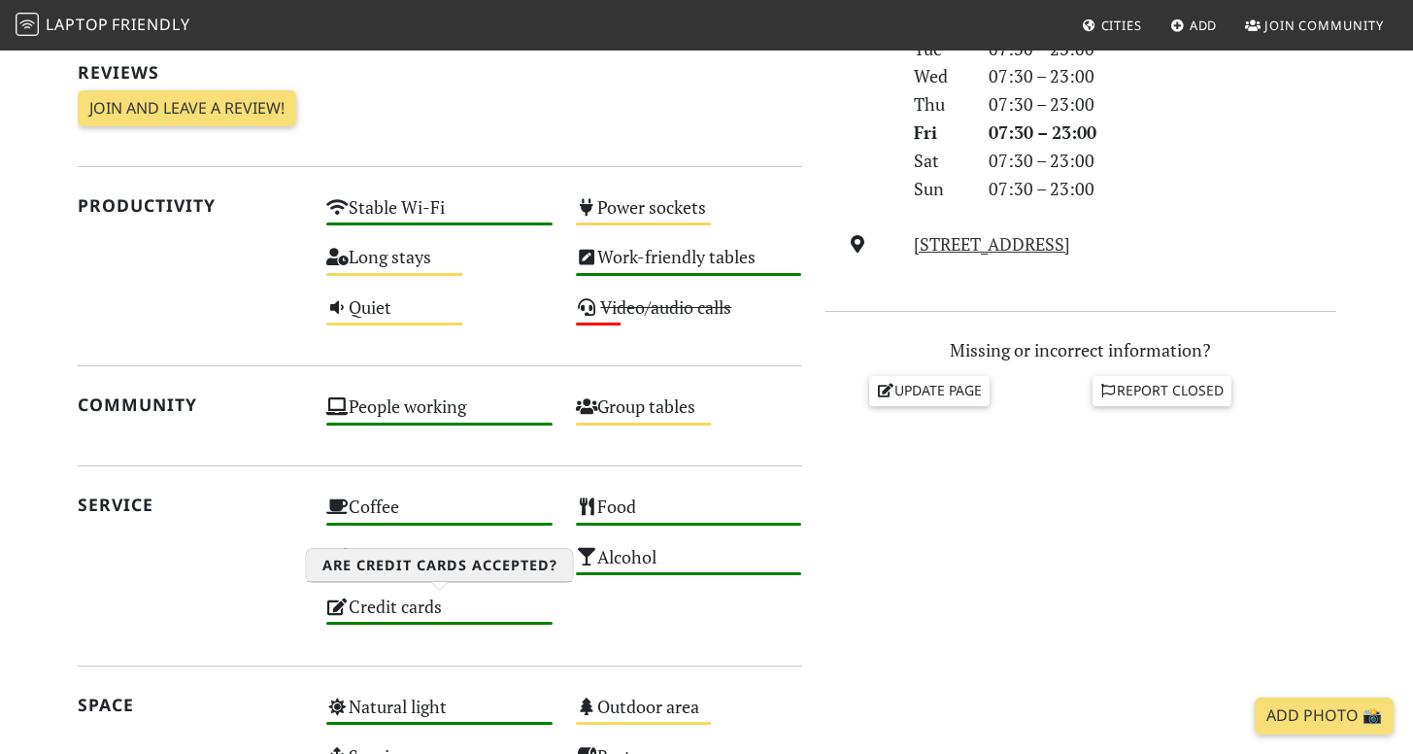
scroll to position [574, 0]
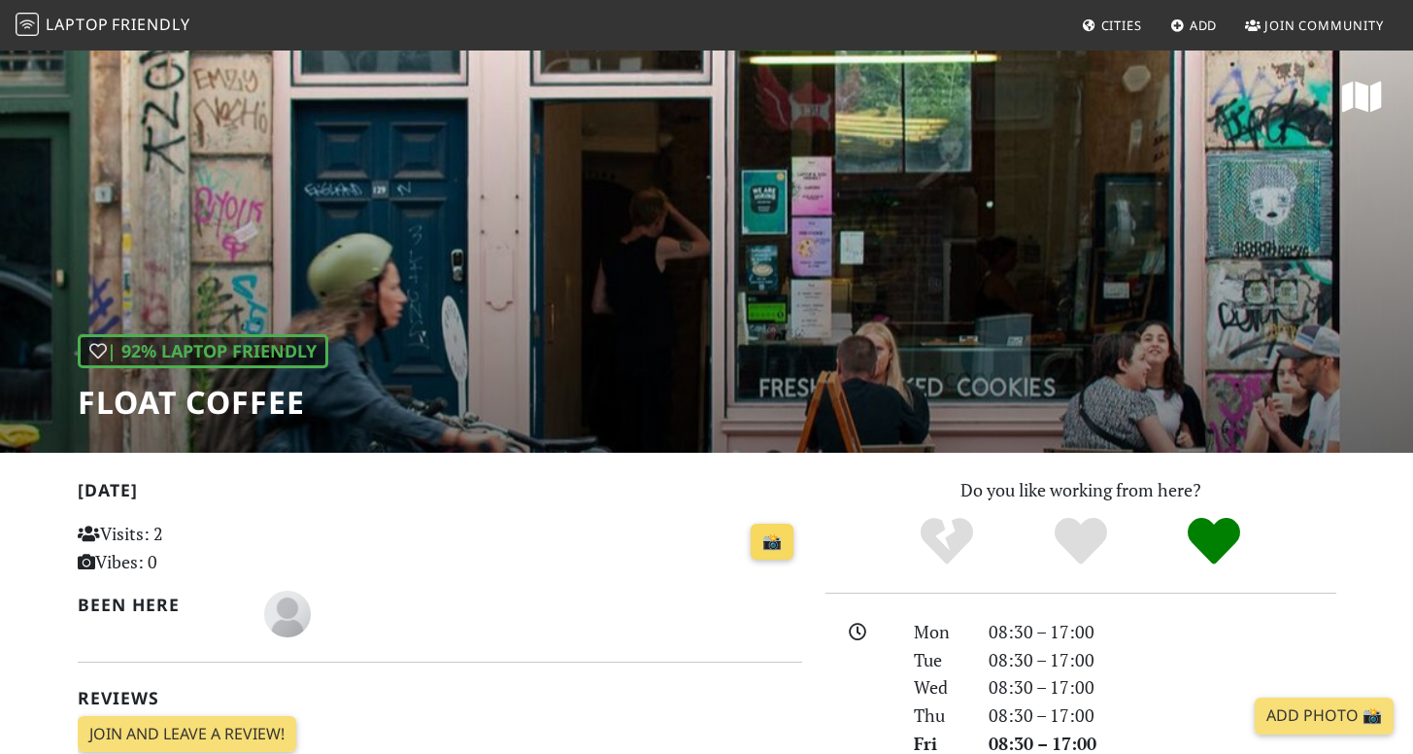
click at [762, 550] on link "📸" at bounding box center [772, 541] width 43 height 37
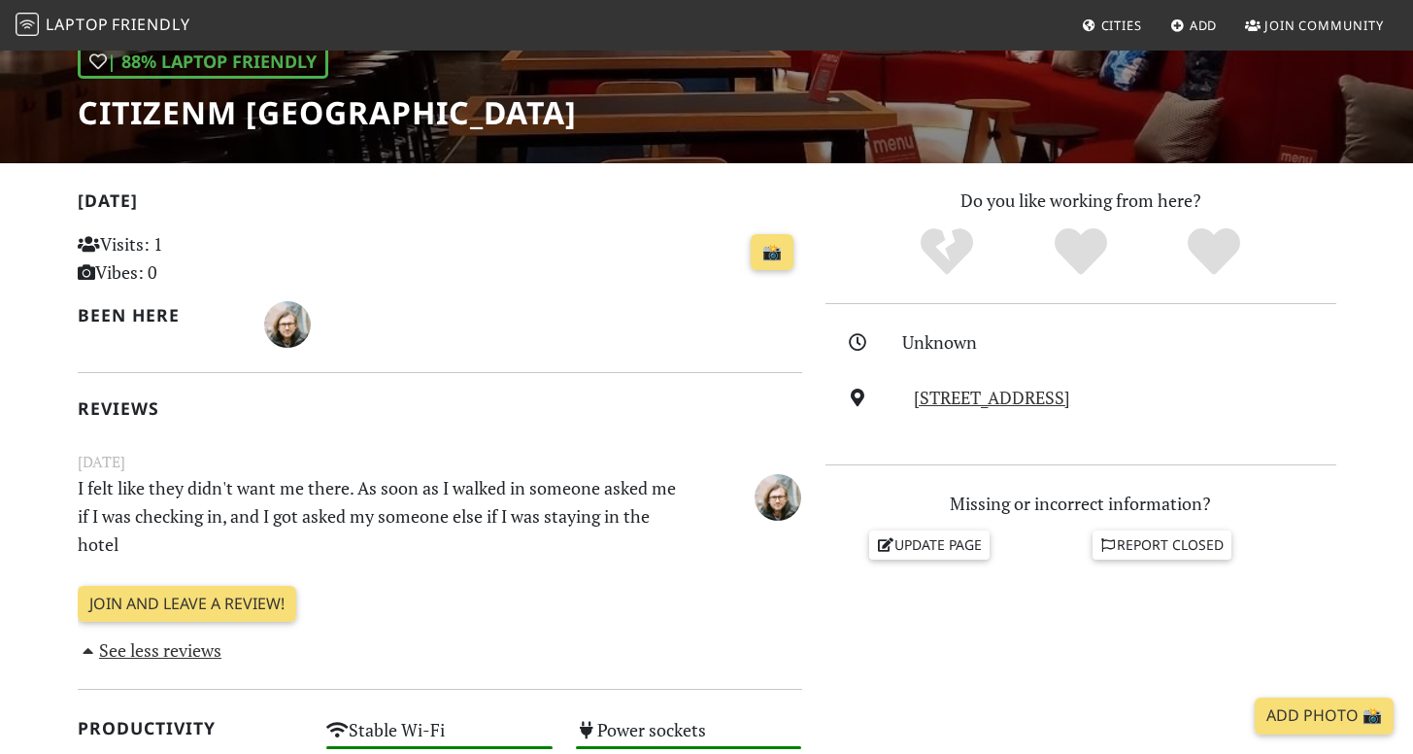
scroll to position [453, 0]
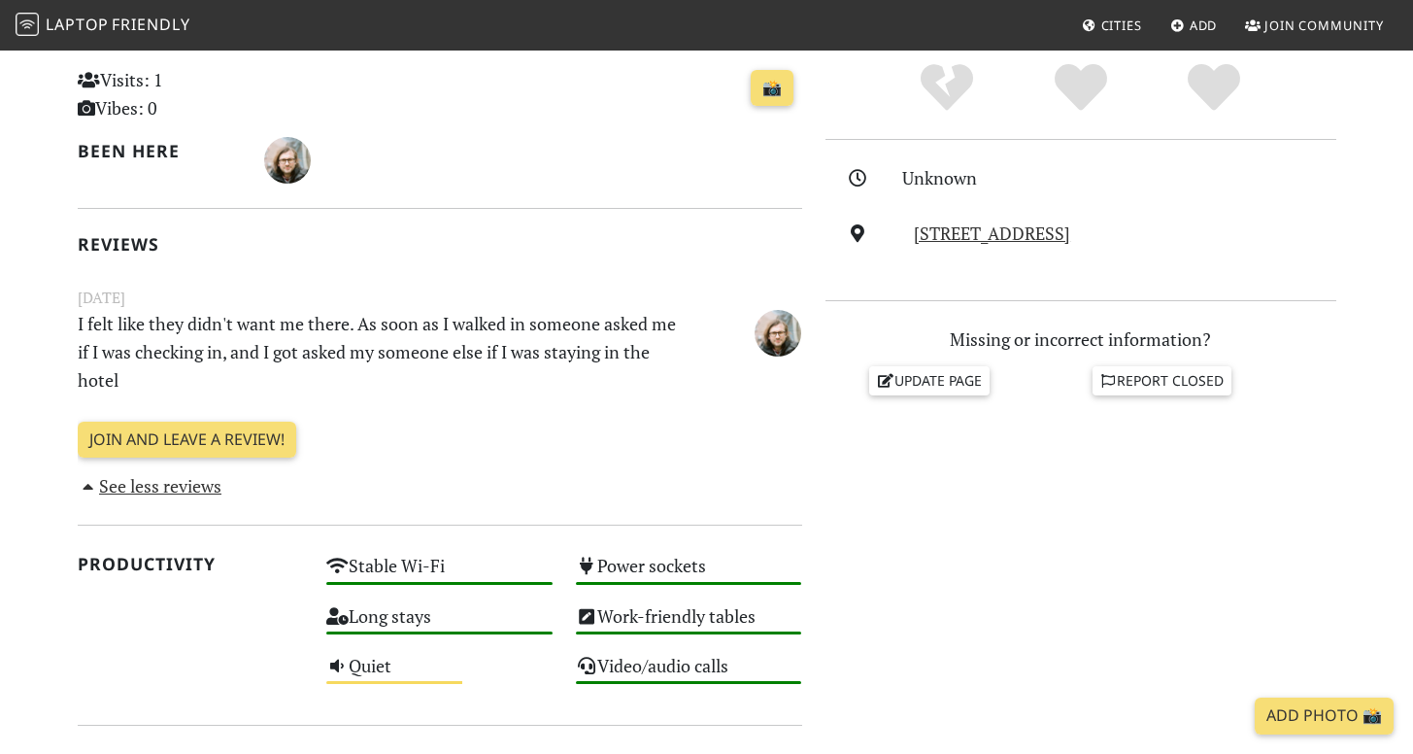
click at [431, 346] on p "I felt like they didn't want me there. As soon as I walked in someone asked me …" at bounding box center [377, 352] width 623 height 84
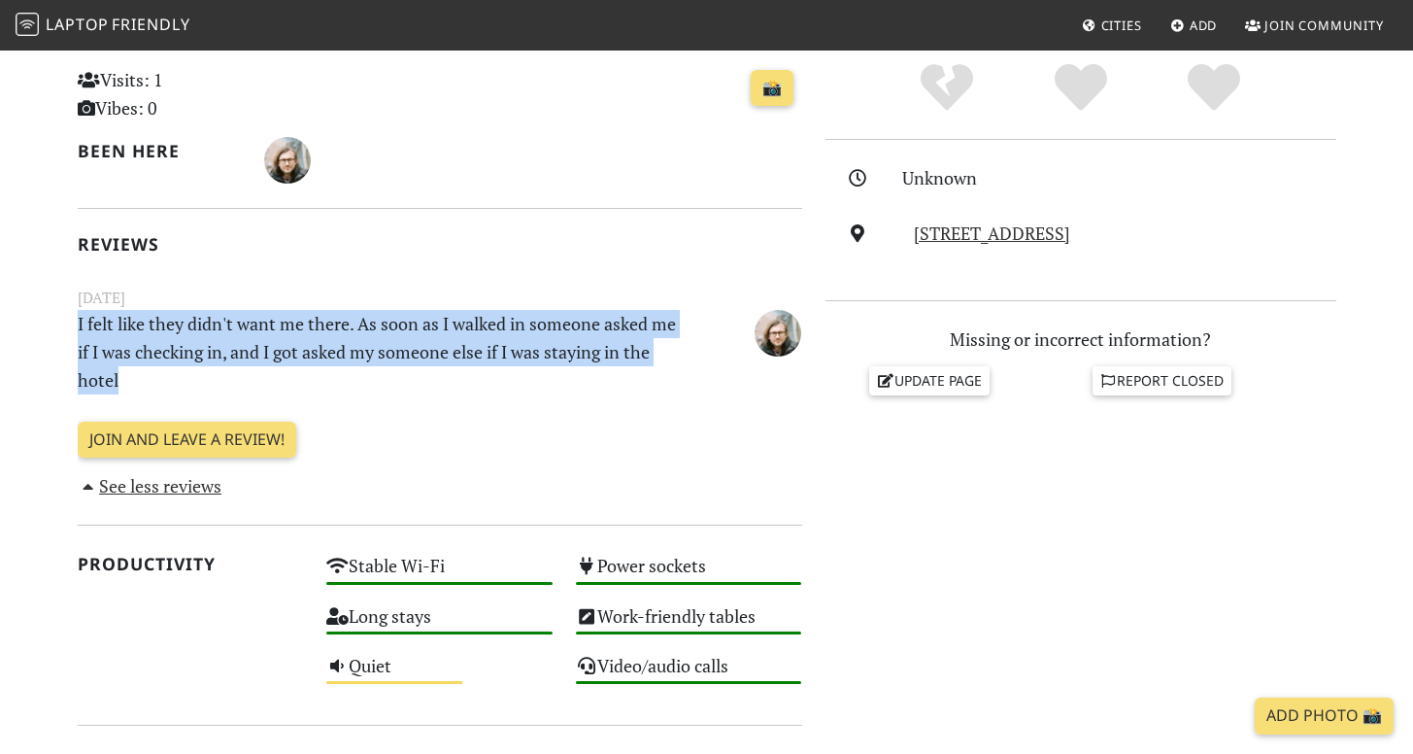
click at [431, 346] on p "I felt like they didn't want me there. As soon as I walked in someone asked me …" at bounding box center [377, 352] width 623 height 84
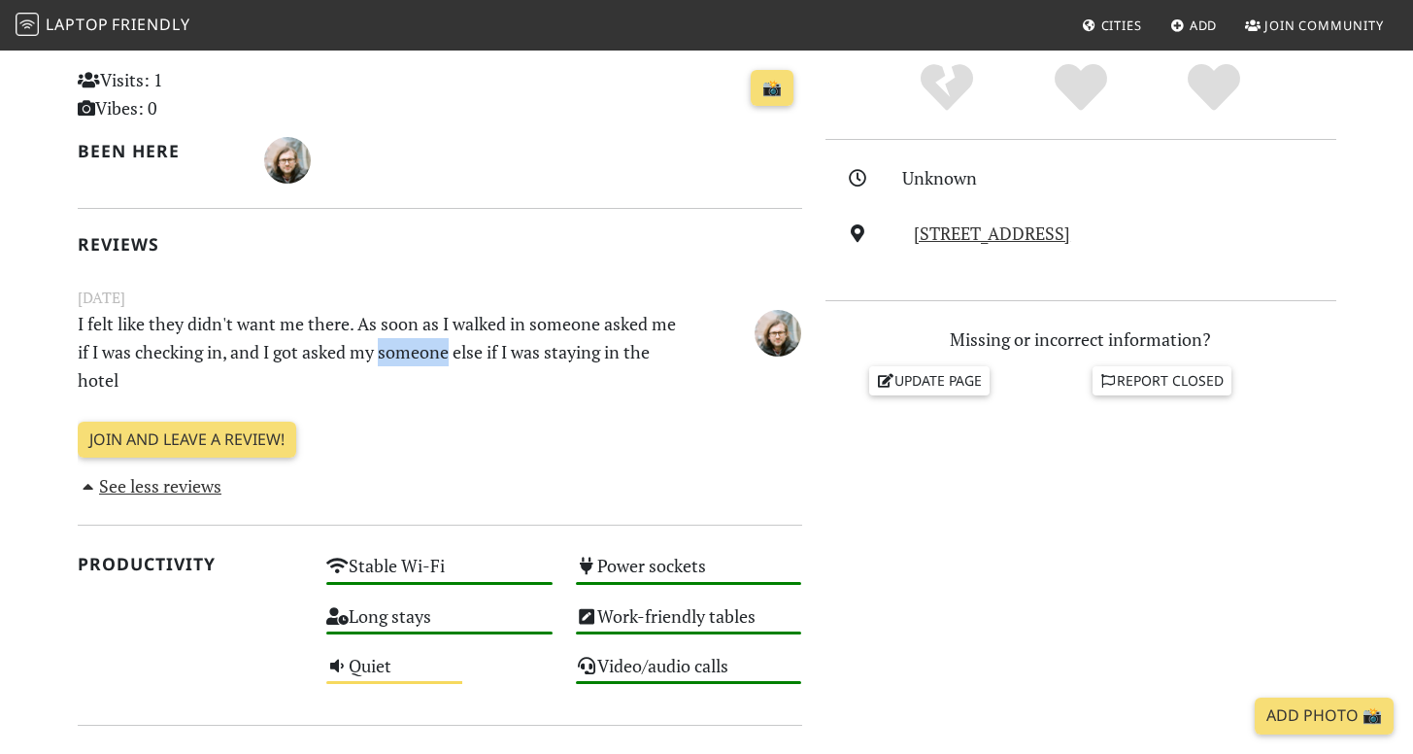
click at [431, 346] on p "I felt like they didn't want me there. As soon as I walked in someone asked me …" at bounding box center [377, 352] width 623 height 84
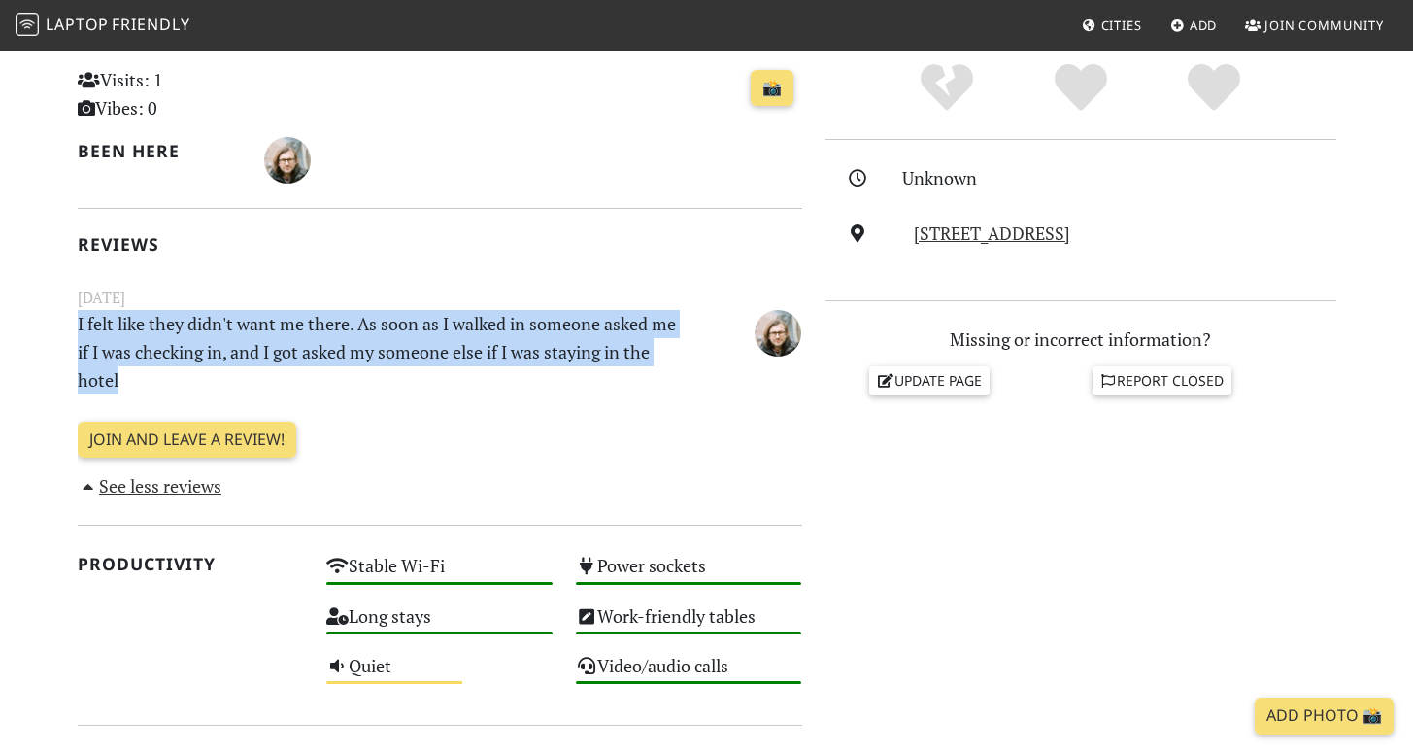
click at [431, 346] on p "I felt like they didn't want me there. As soon as I walked in someone asked me …" at bounding box center [377, 352] width 623 height 84
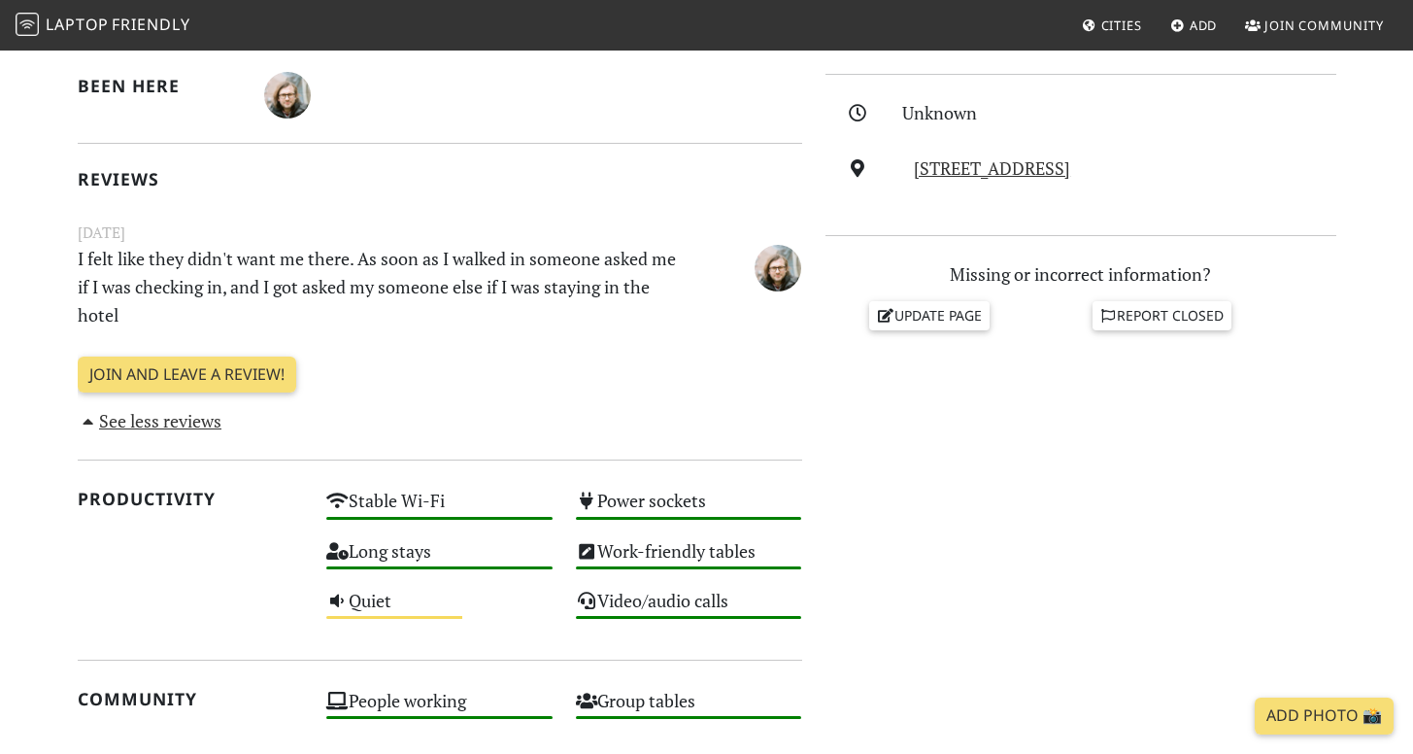
scroll to position [737, 0]
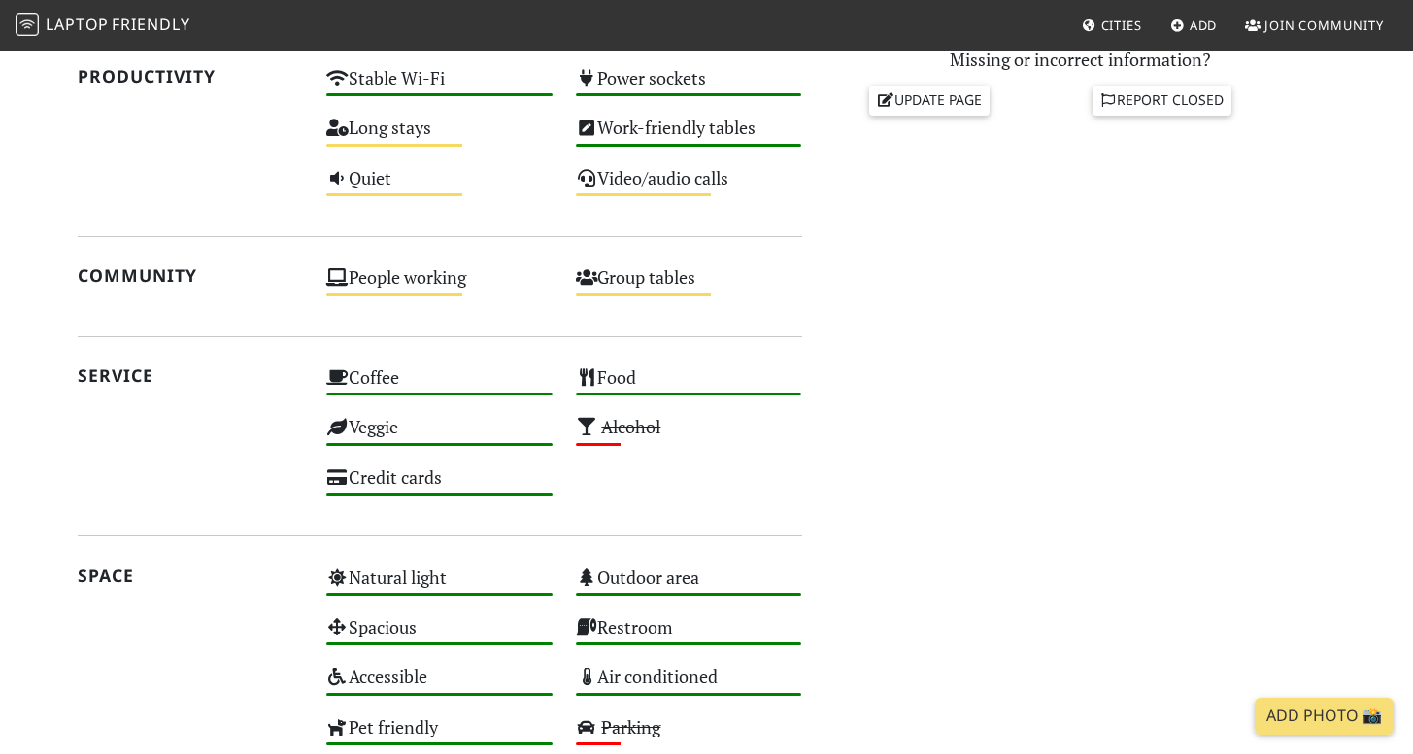
scroll to position [1192, 0]
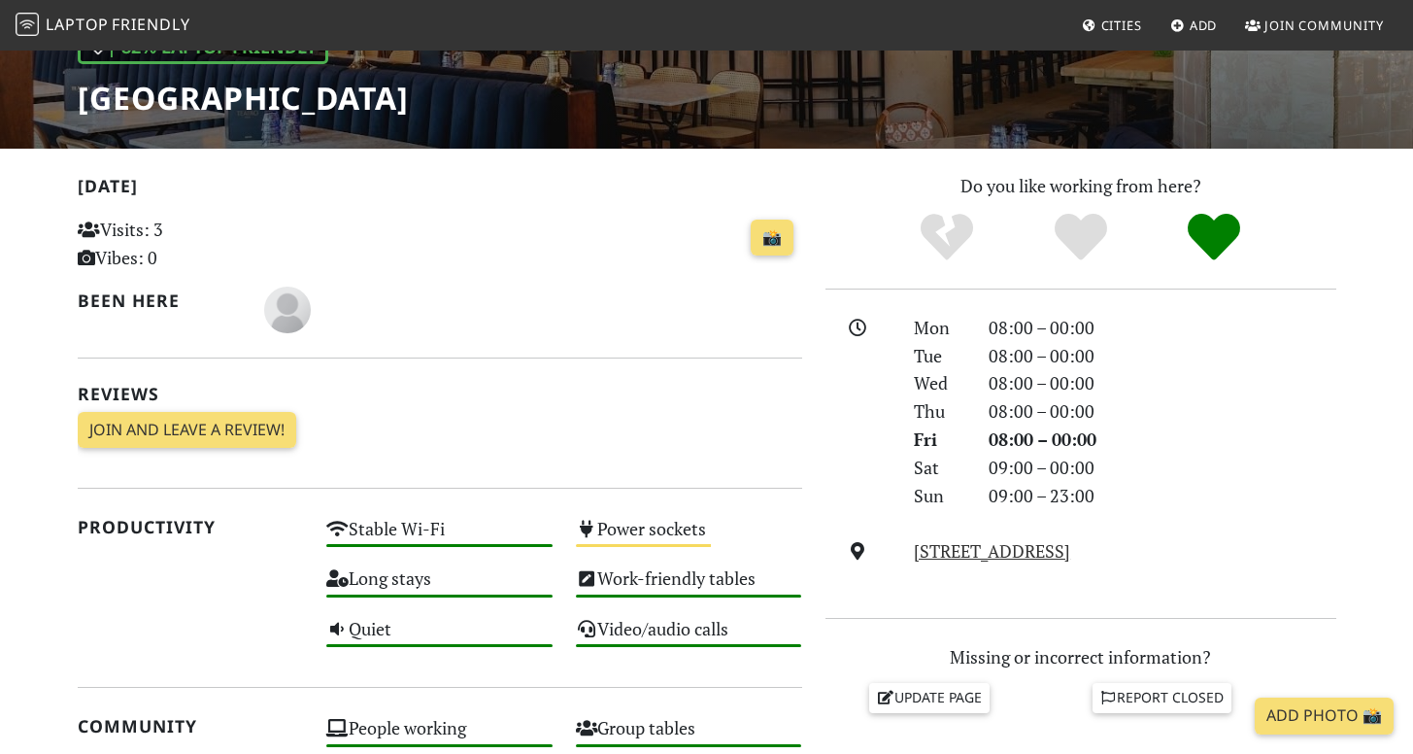
scroll to position [497, 0]
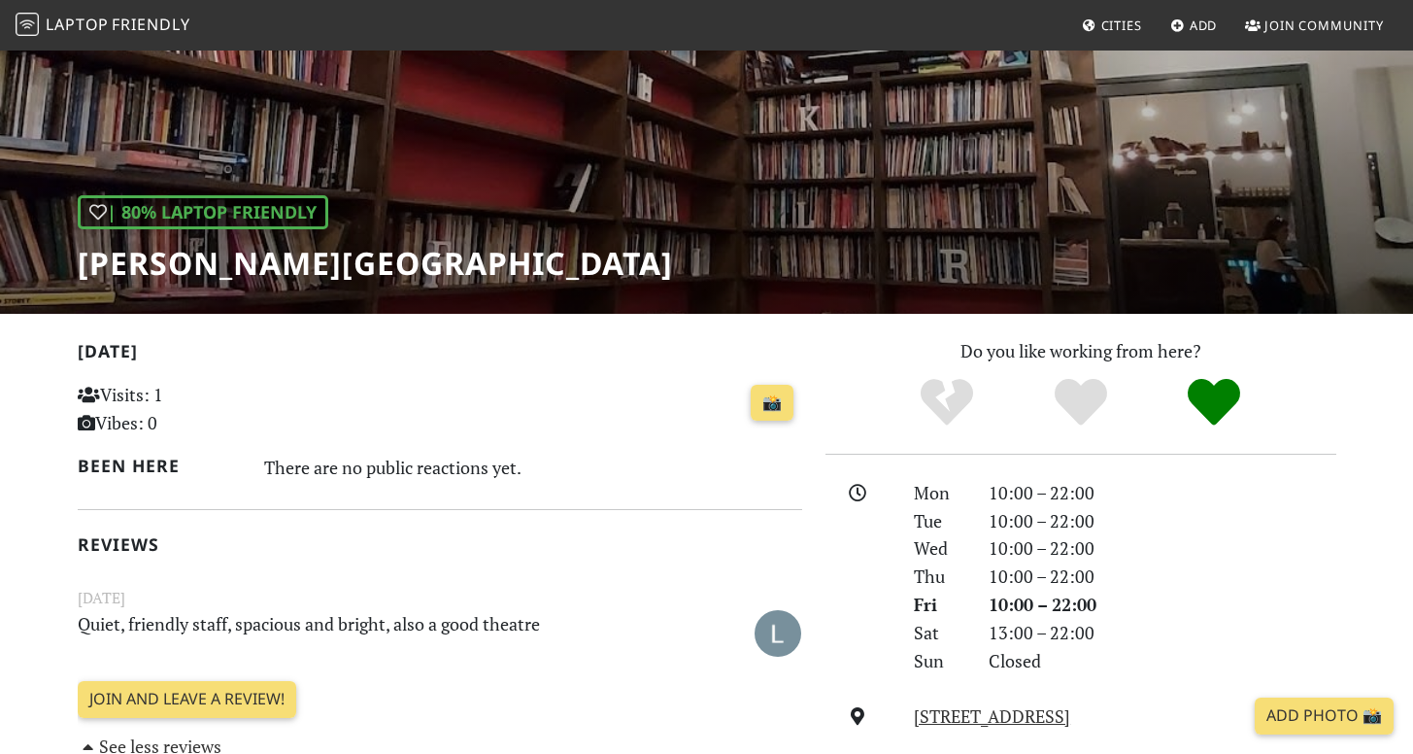
scroll to position [521, 0]
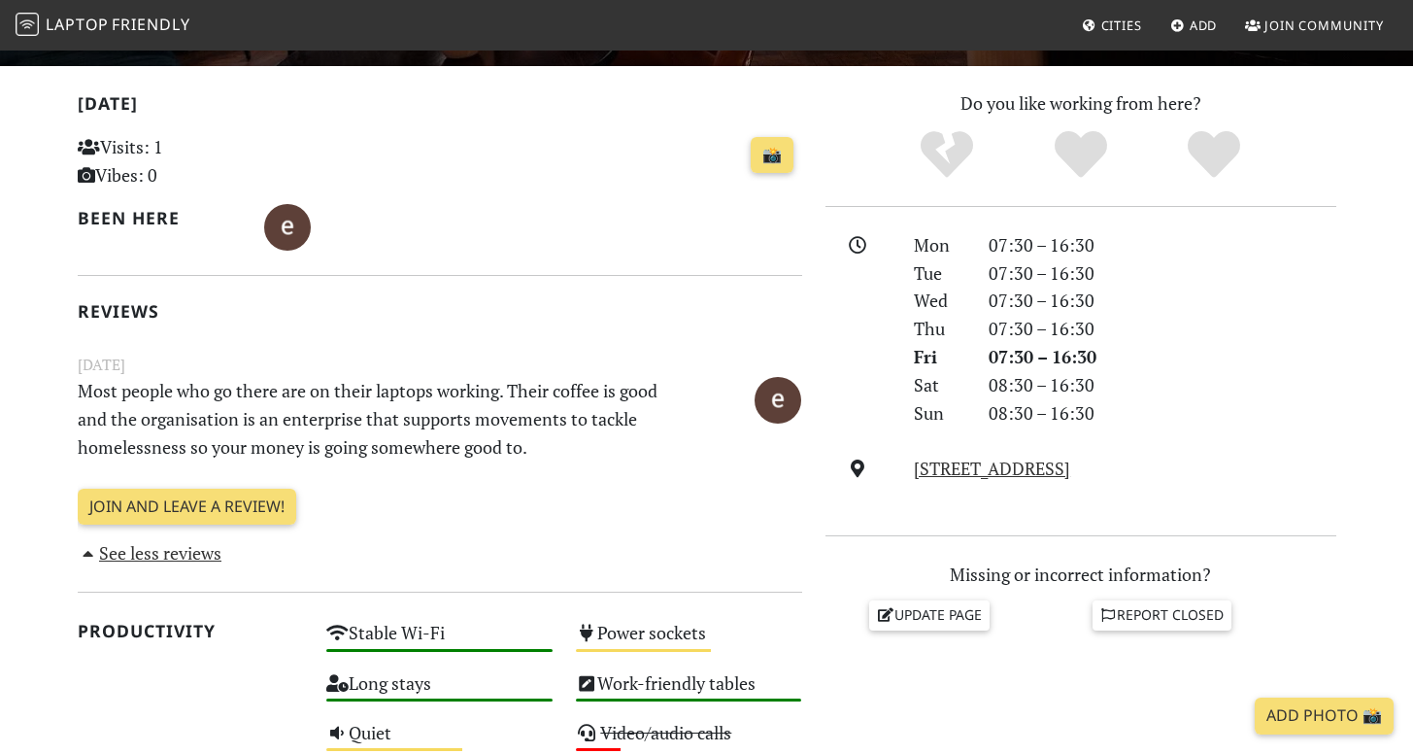
scroll to position [475, 0]
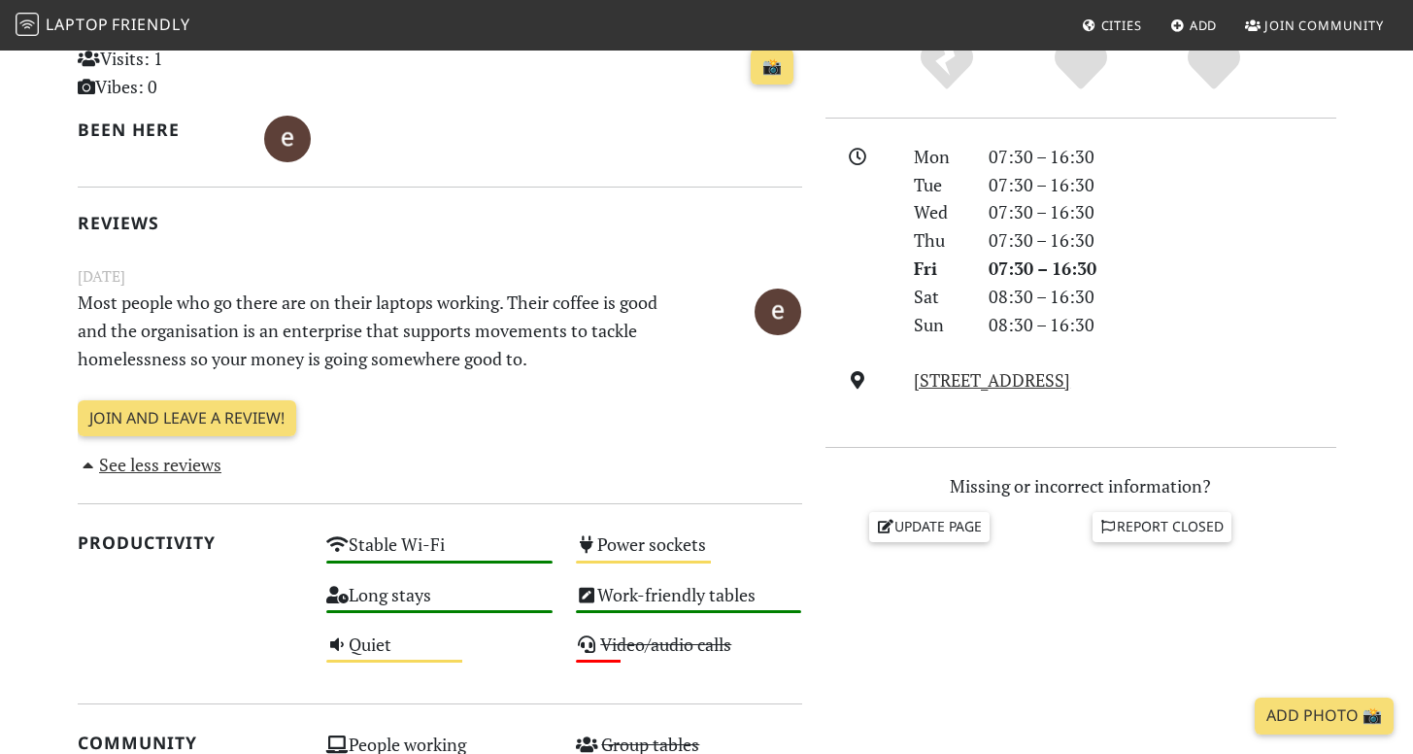
click at [425, 330] on p "Most people who go there are on their laptops working. Their coffee is good and…" at bounding box center [377, 330] width 623 height 84
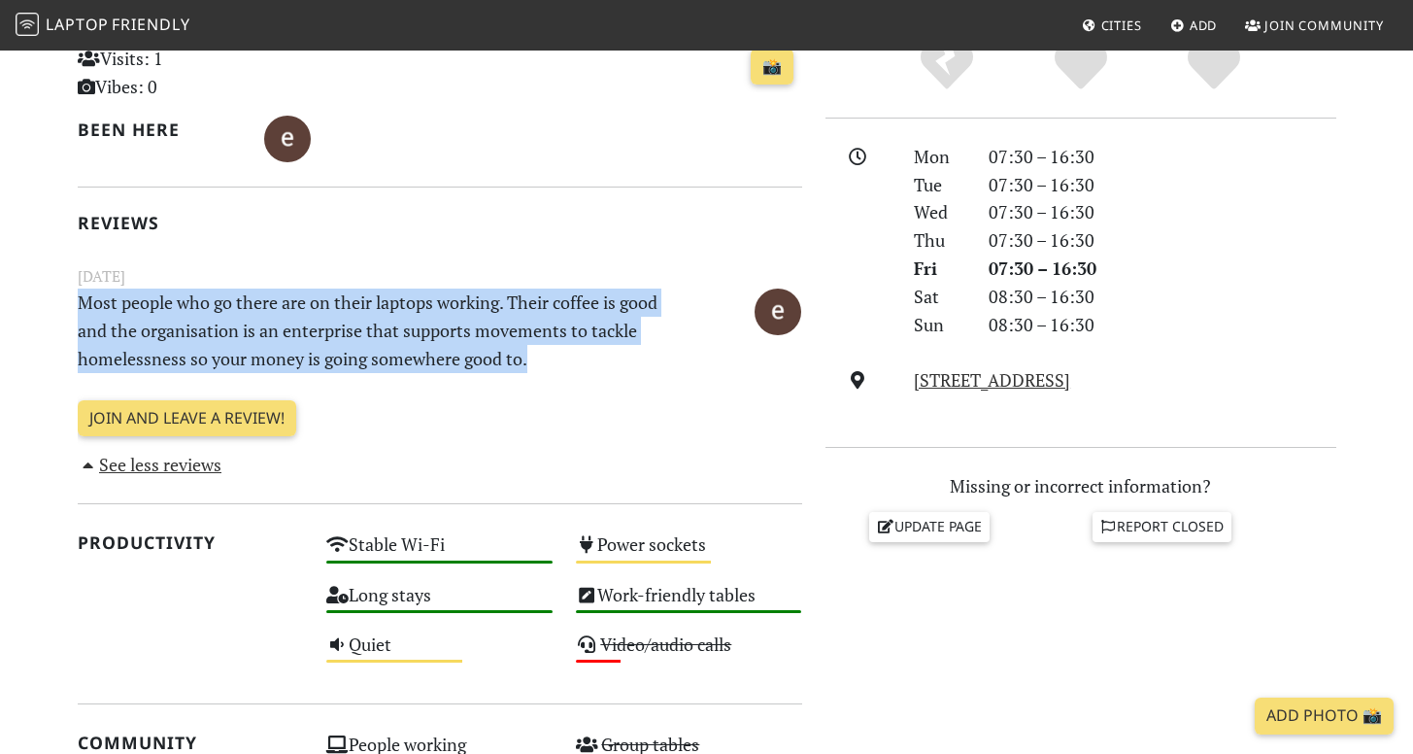
click at [425, 330] on p "Most people who go there are on their laptops working. Their coffee is good and…" at bounding box center [377, 330] width 623 height 84
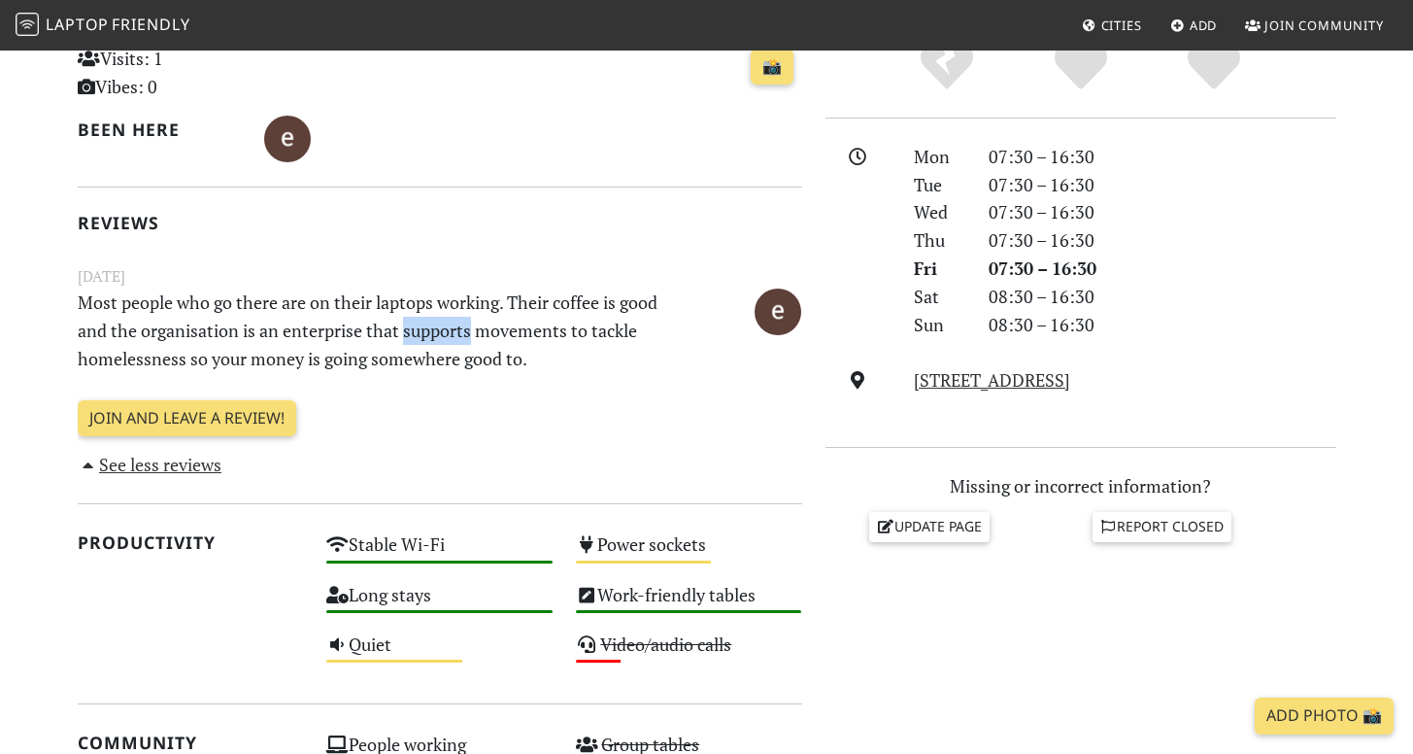
click at [425, 330] on p "Most people who go there are on their laptops working. Their coffee is good and…" at bounding box center [377, 330] width 623 height 84
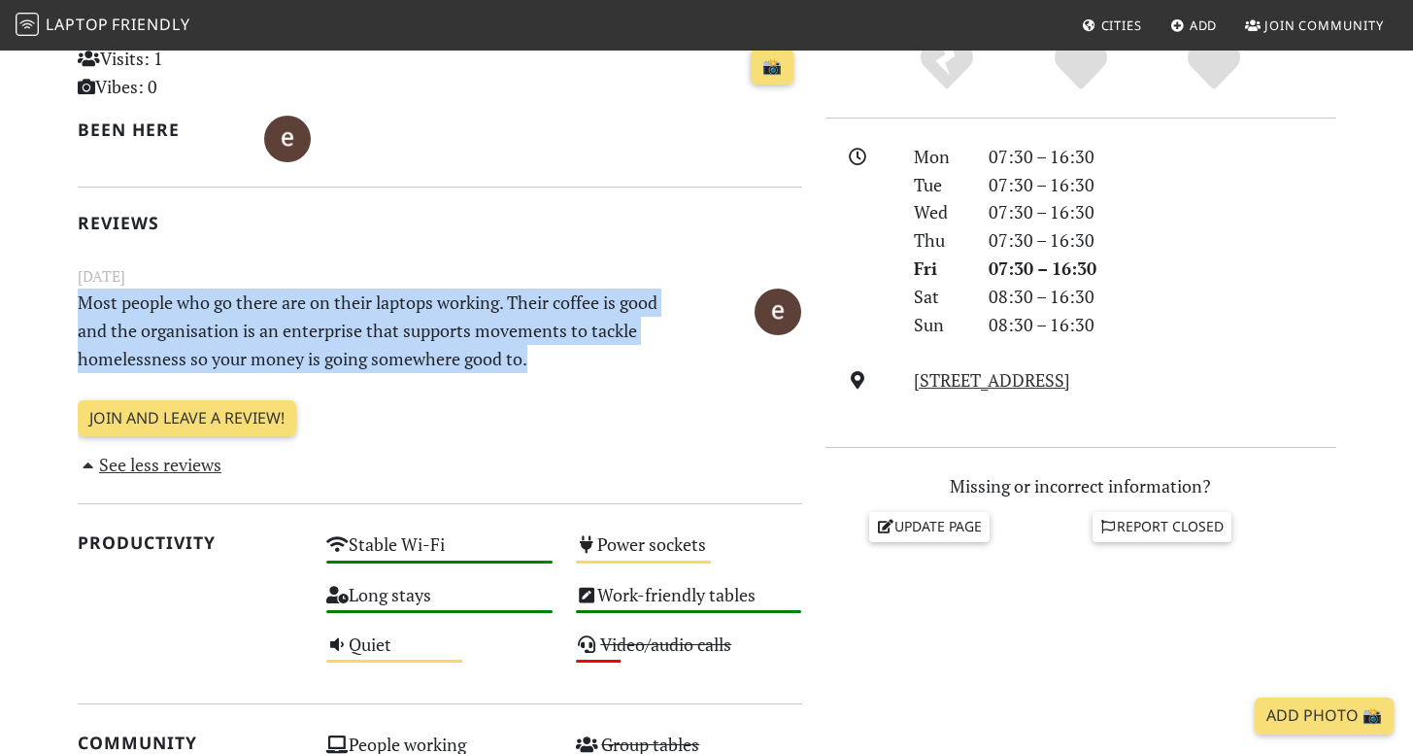
click at [425, 330] on p "Most people who go there are on their laptops working. Their coffee is good and…" at bounding box center [377, 330] width 623 height 84
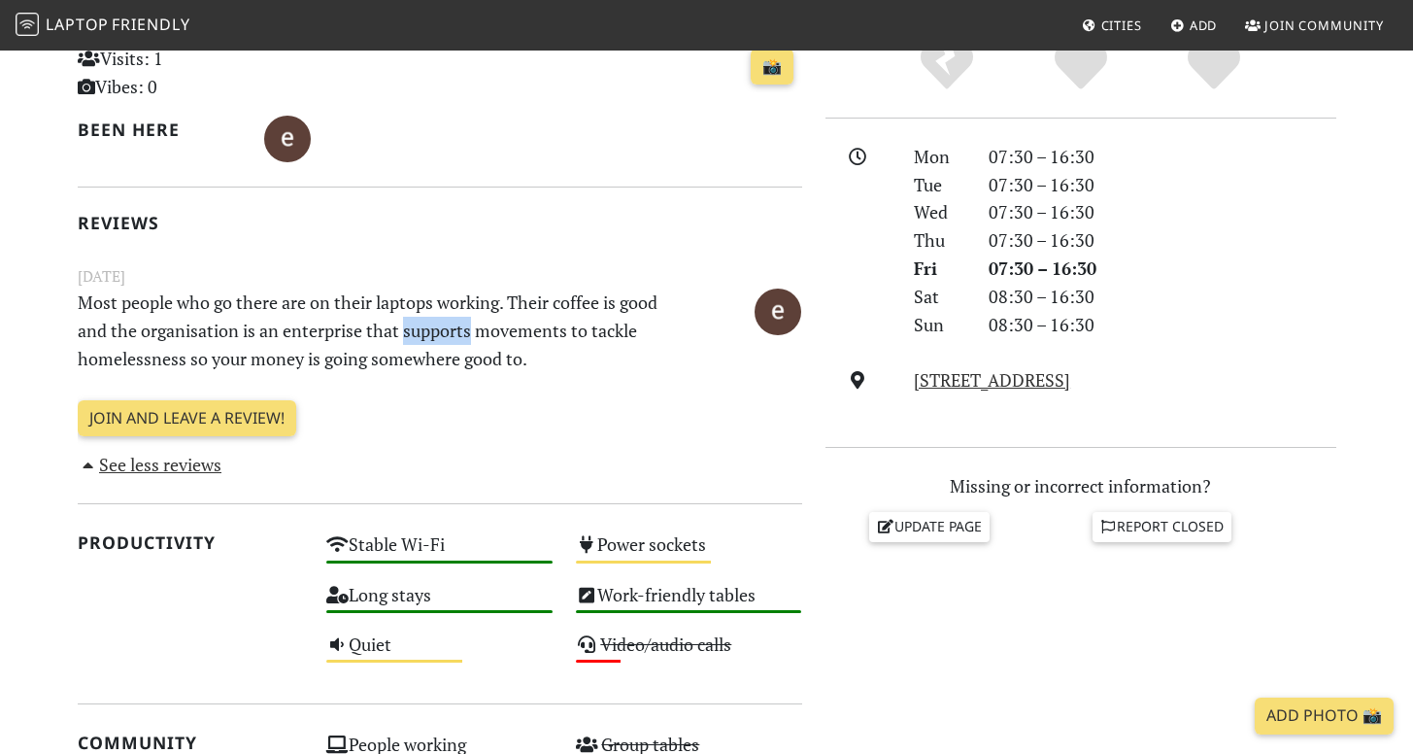
click at [425, 330] on p "Most people who go there are on their laptops working. Their coffee is good and…" at bounding box center [377, 330] width 623 height 84
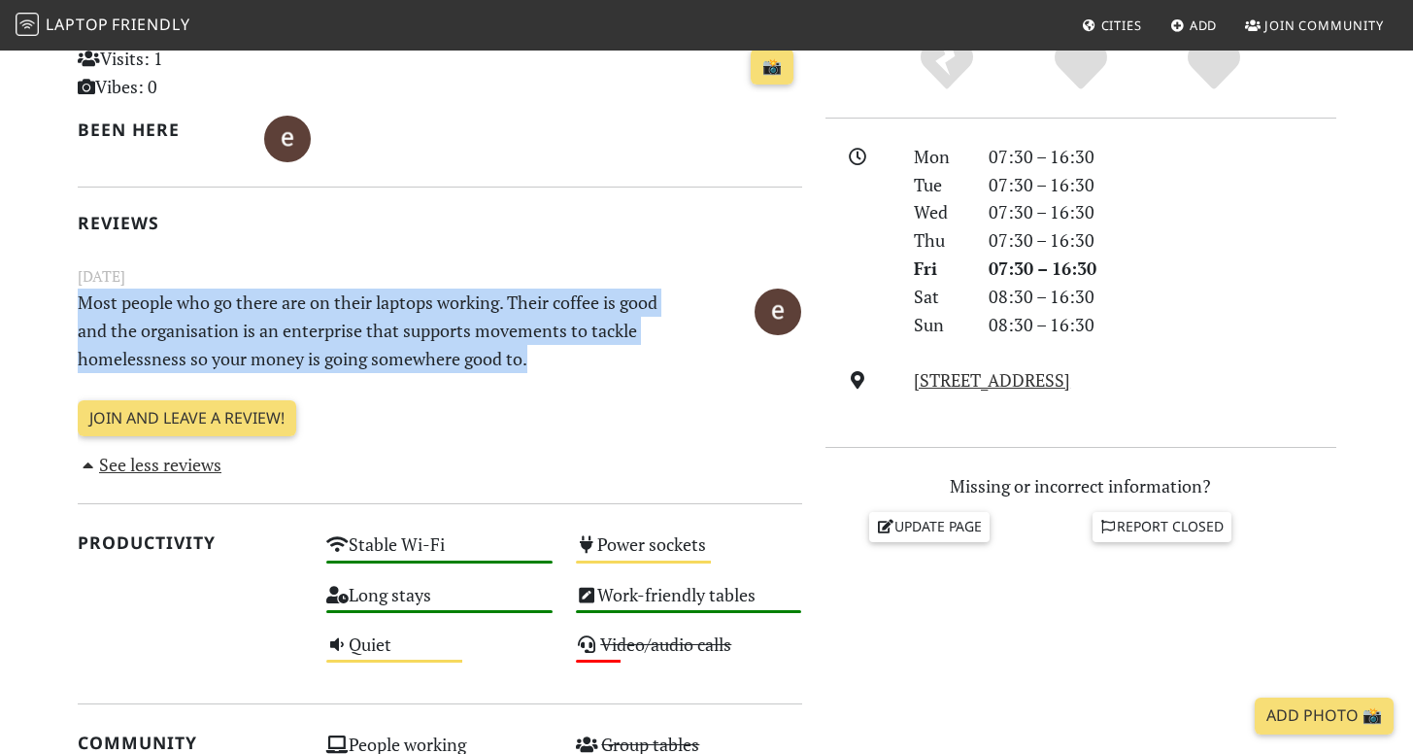
click at [425, 330] on p "Most people who go there are on their laptops working. Their coffee is good and…" at bounding box center [377, 330] width 623 height 84
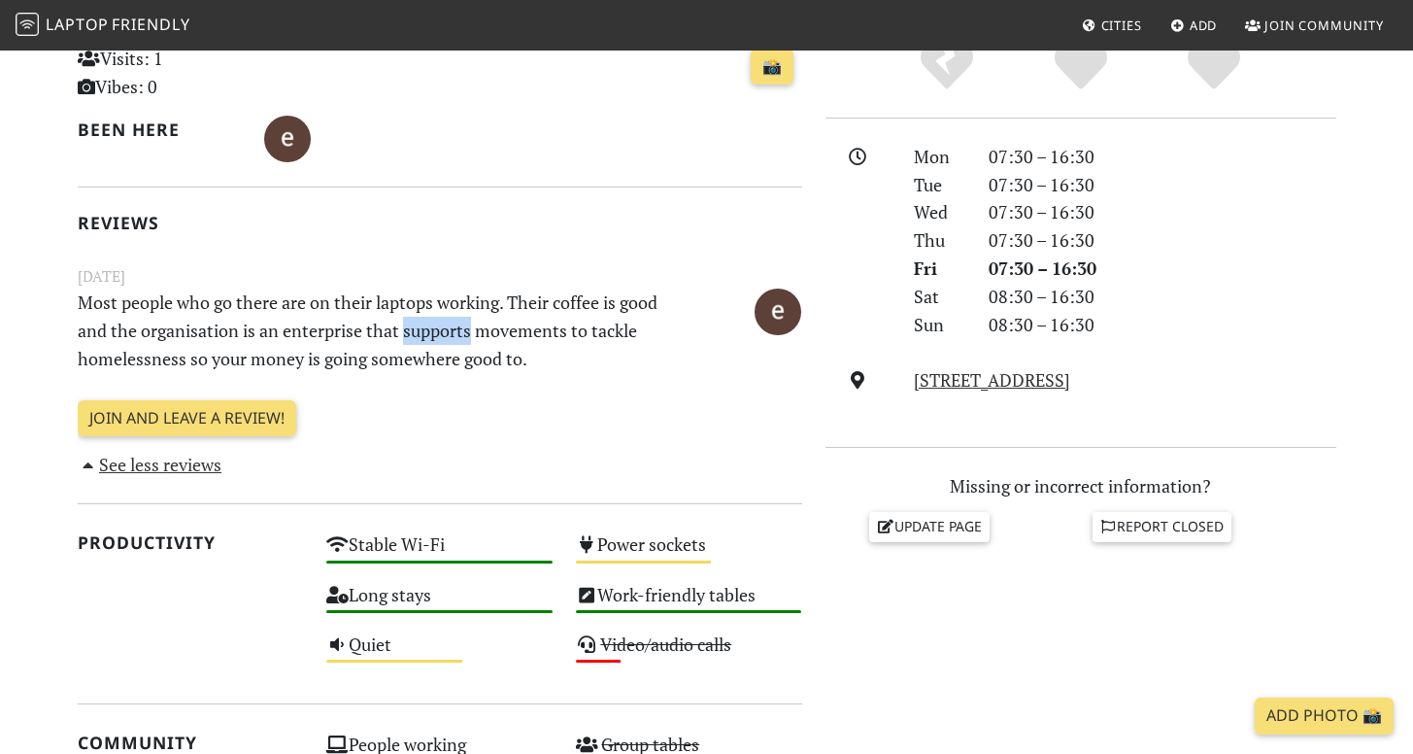
click at [425, 330] on p "Most people who go there are on their laptops working. Their coffee is good and…" at bounding box center [377, 330] width 623 height 84
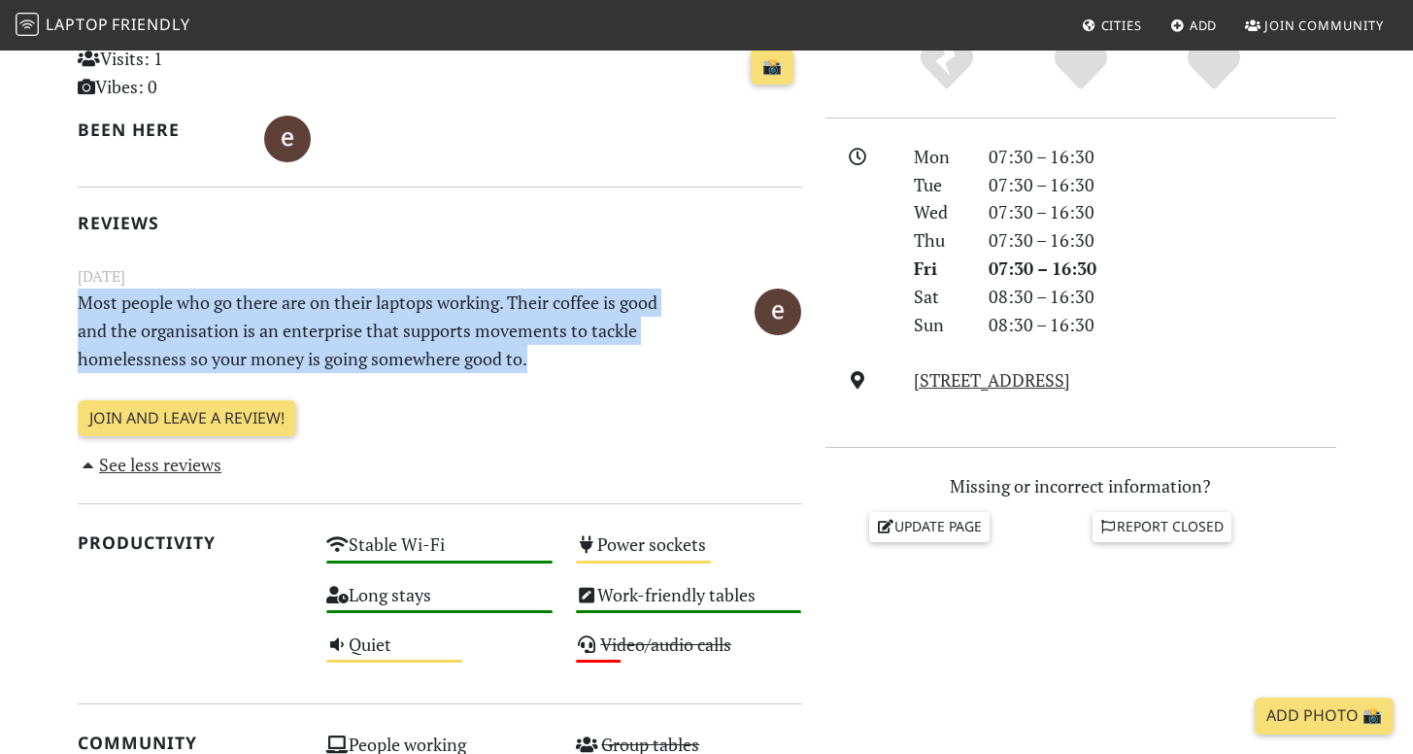
click at [425, 330] on p "Most people who go there are on their laptops working. Their coffee is good and…" at bounding box center [377, 330] width 623 height 84
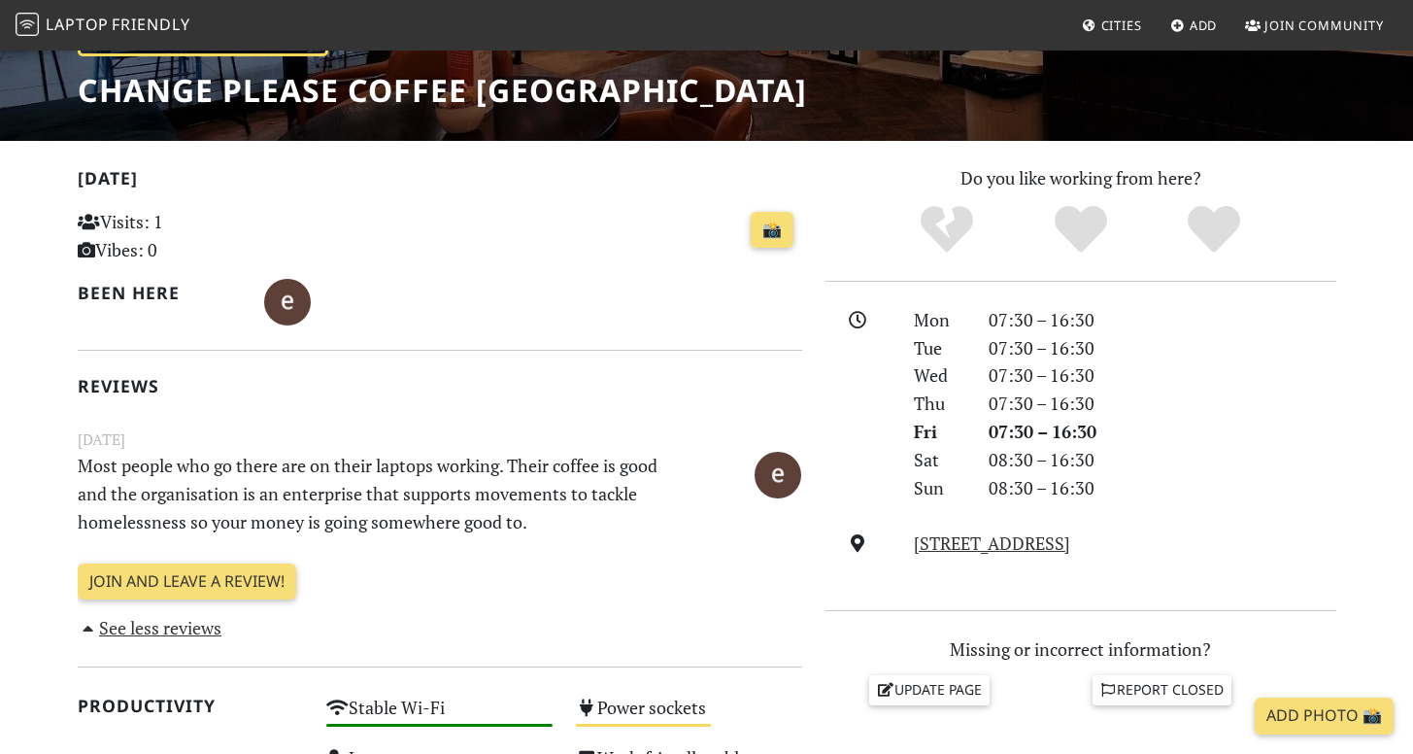
scroll to position [0, 0]
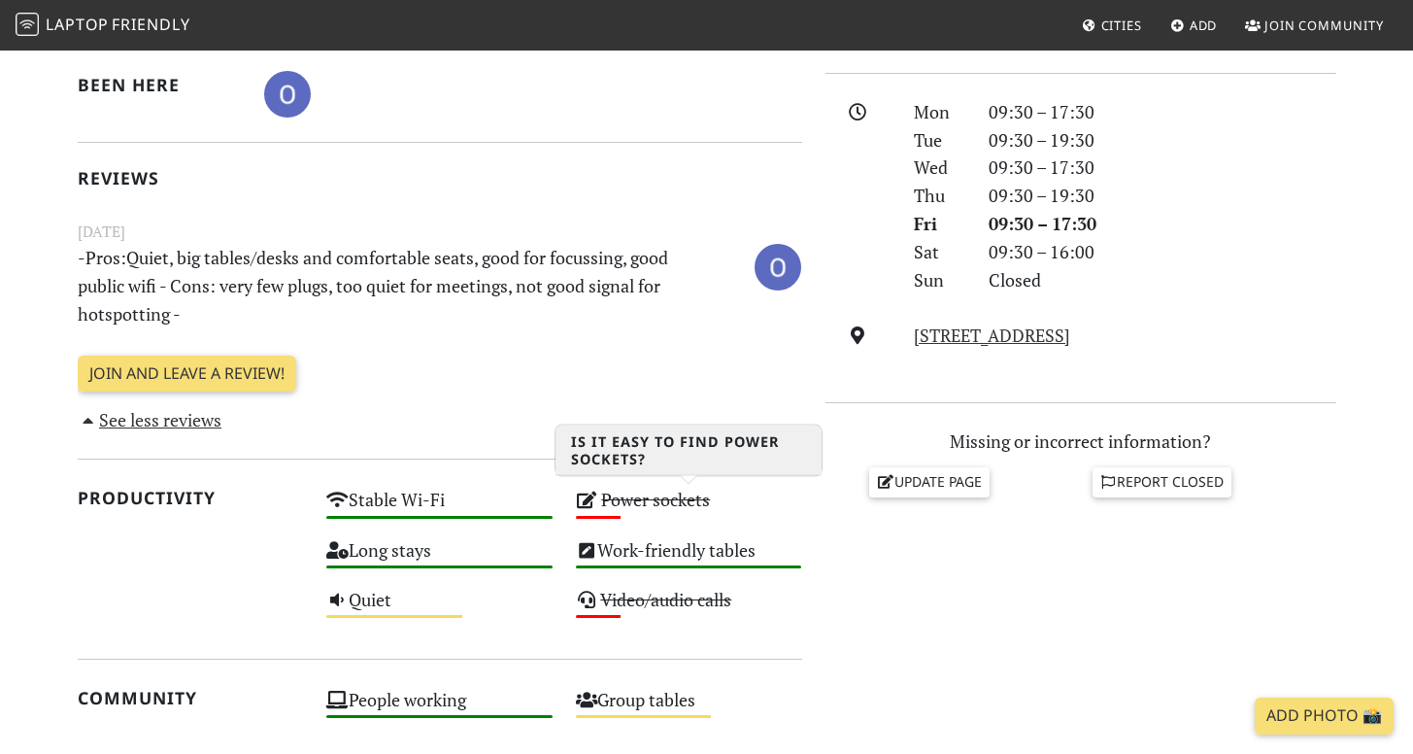
scroll to position [519, 0]
click at [502, 297] on p "-Pros:Quiet, big tables/desks and comfortable seats, good for focussing, good p…" at bounding box center [377, 287] width 623 height 84
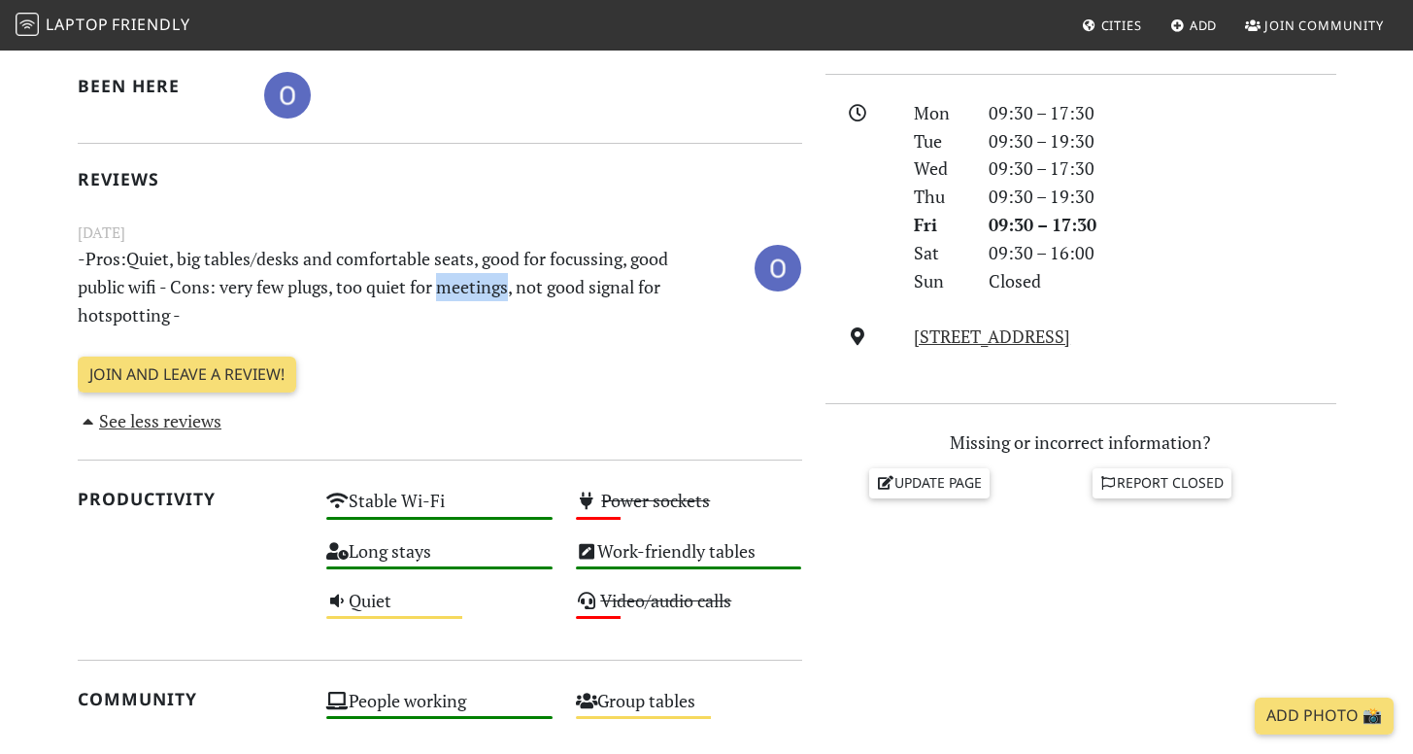
click at [502, 297] on p "-Pros:Quiet, big tables/desks and comfortable seats, good for focussing, good p…" at bounding box center [377, 287] width 623 height 84
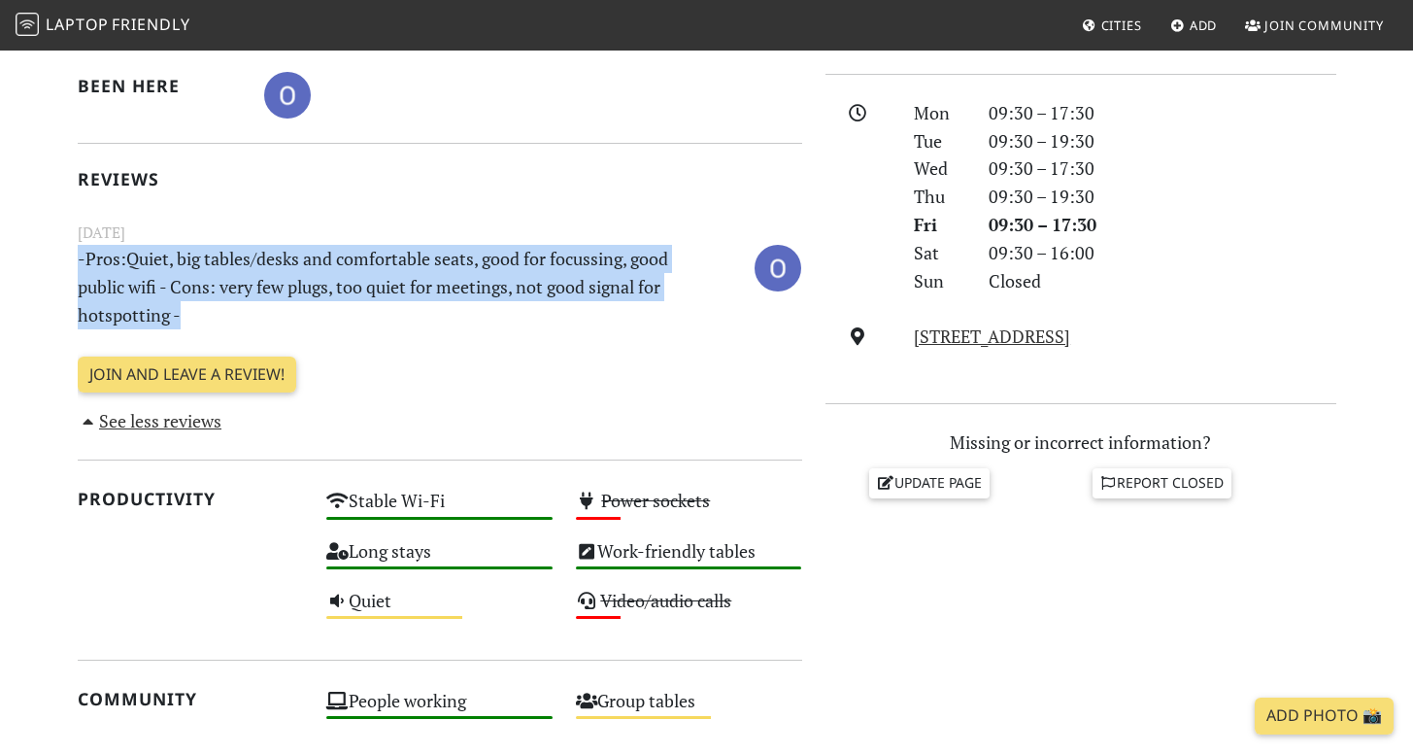
click at [502, 297] on p "-Pros:Quiet, big tables/desks and comfortable seats, good for focussing, good p…" at bounding box center [377, 287] width 623 height 84
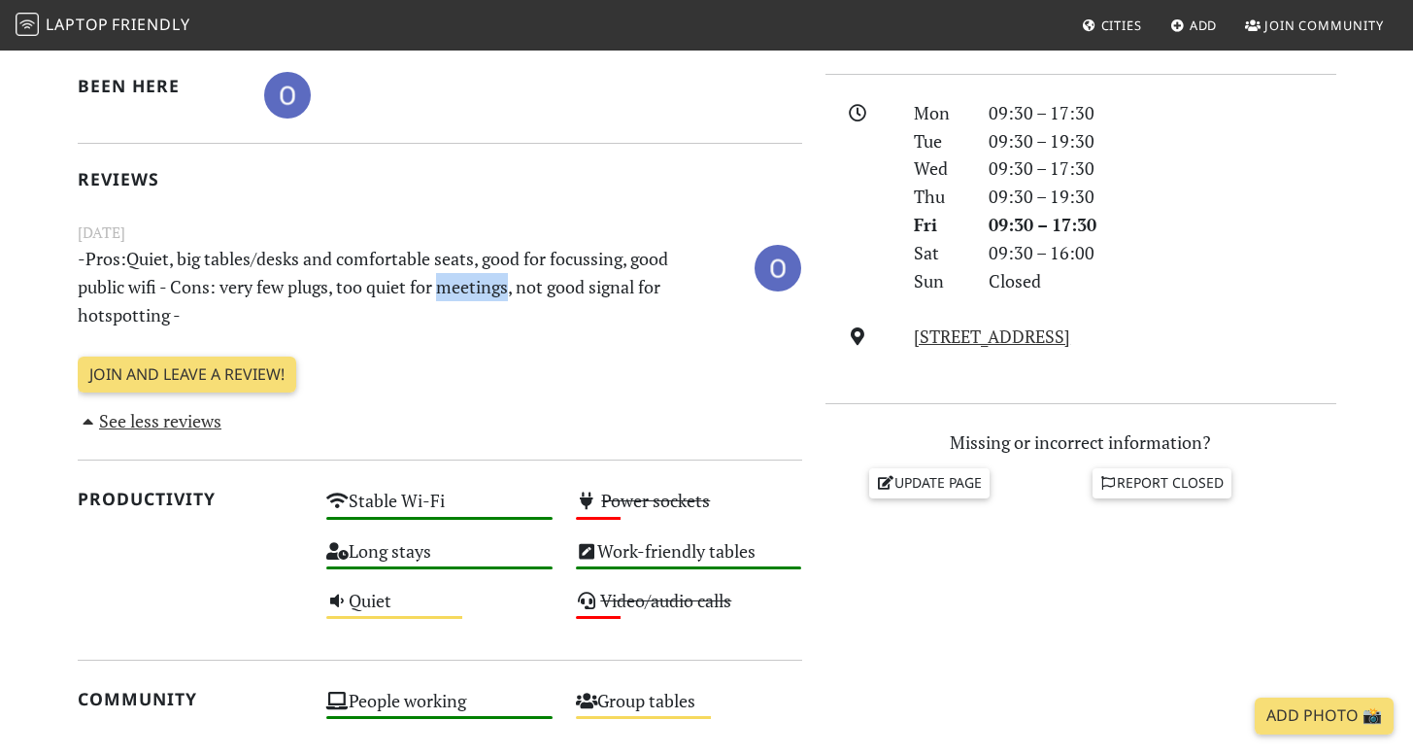
click at [502, 297] on p "-Pros:Quiet, big tables/desks and comfortable seats, good for focussing, good p…" at bounding box center [377, 287] width 623 height 84
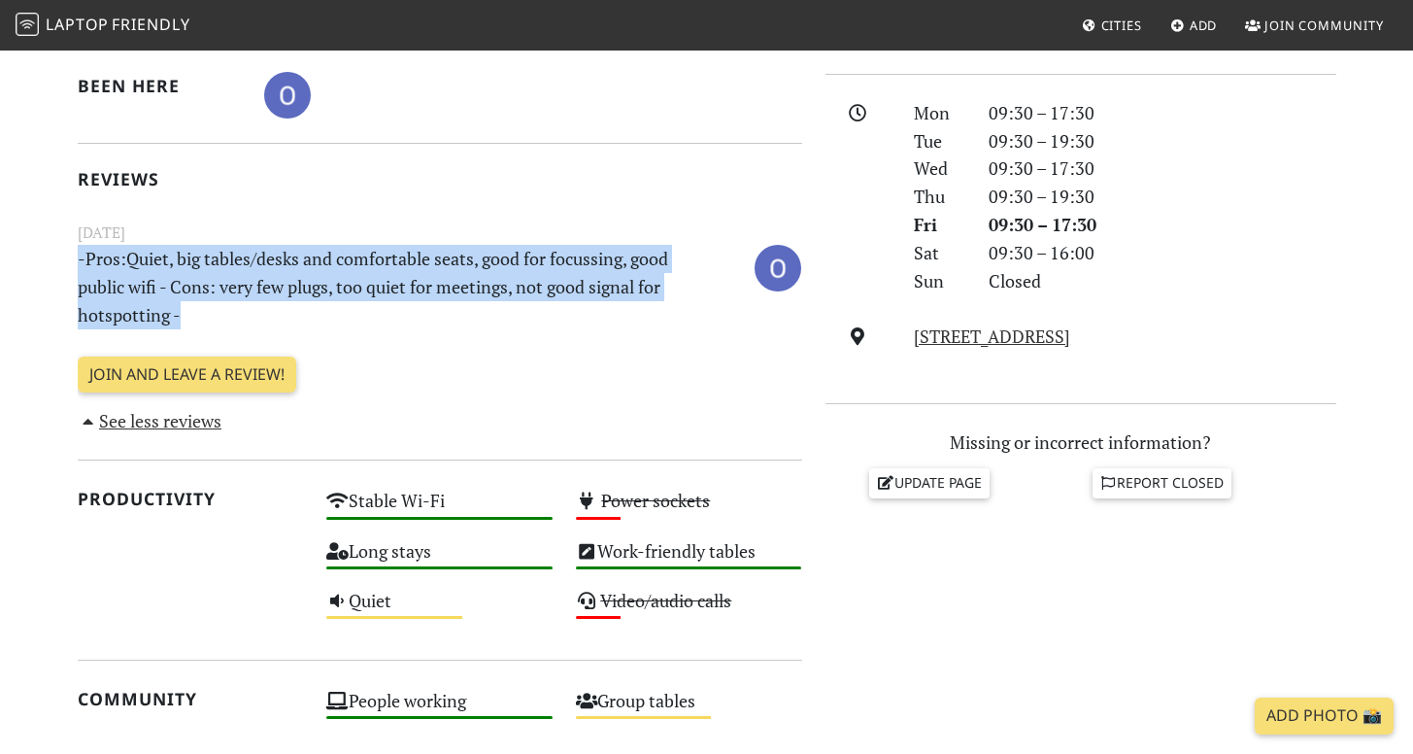
click at [502, 297] on p "-Pros:Quiet, big tables/desks and comfortable seats, good for focussing, good p…" at bounding box center [377, 287] width 623 height 84
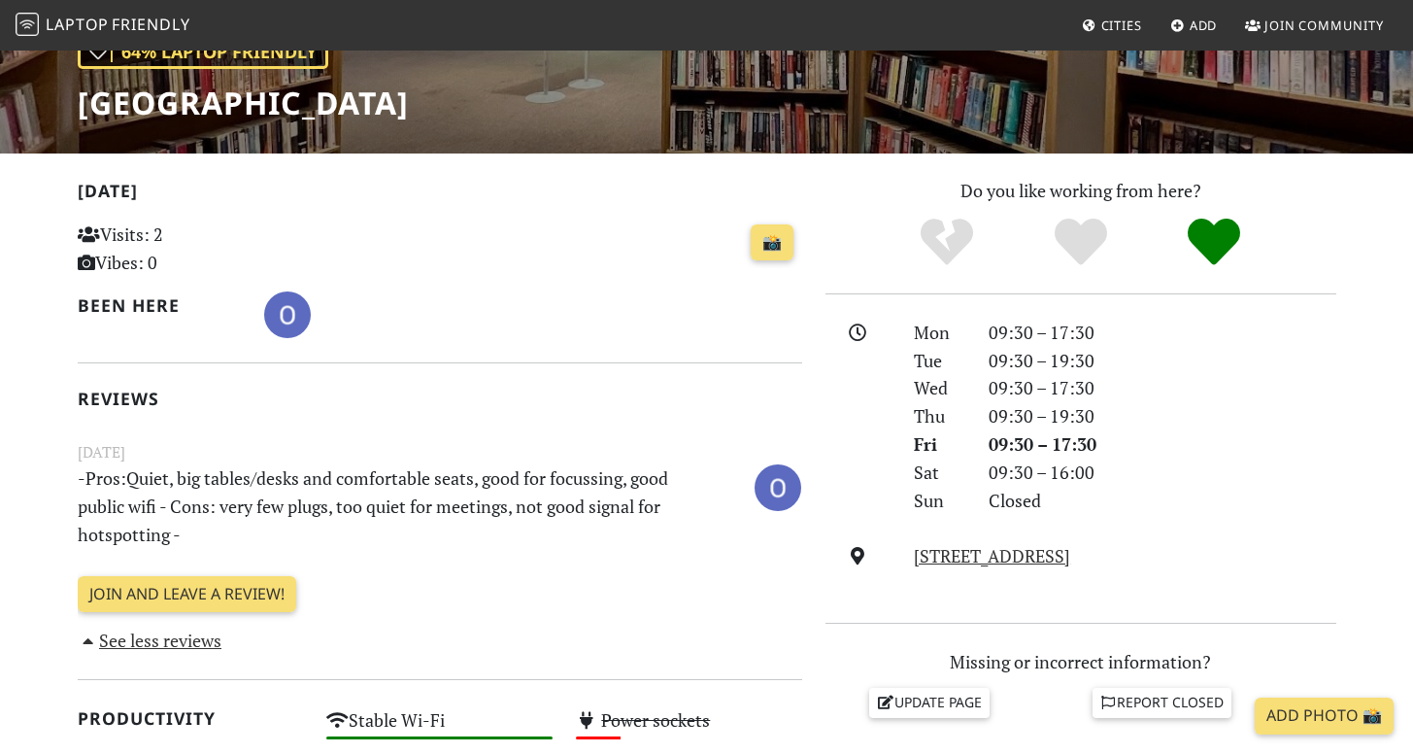
scroll to position [0, 0]
